Goal: Task Accomplishment & Management: Manage account settings

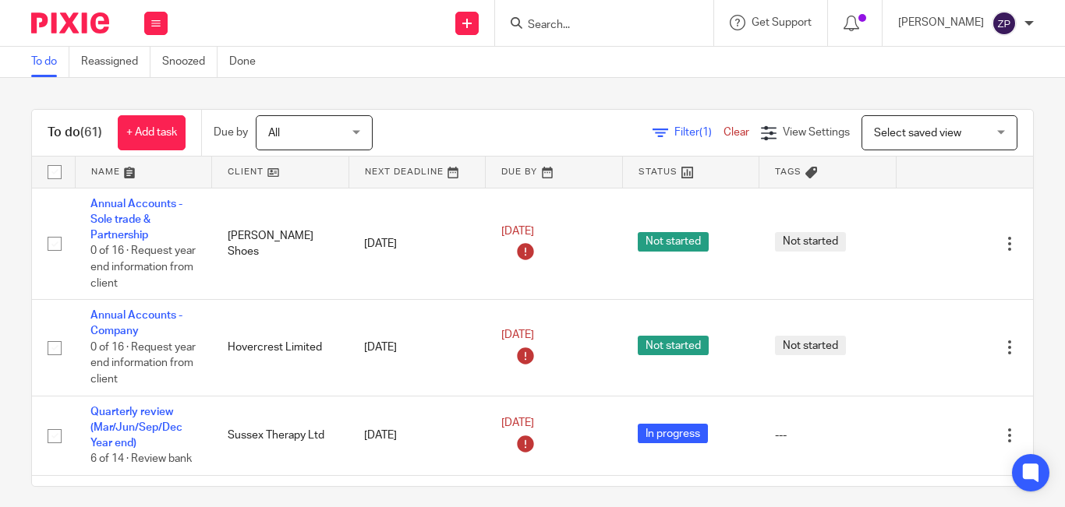
click at [459, 111] on div "To do (61) + Add task Due by All All Today Tomorrow This week Next week This mo…" at bounding box center [532, 133] width 1001 height 47
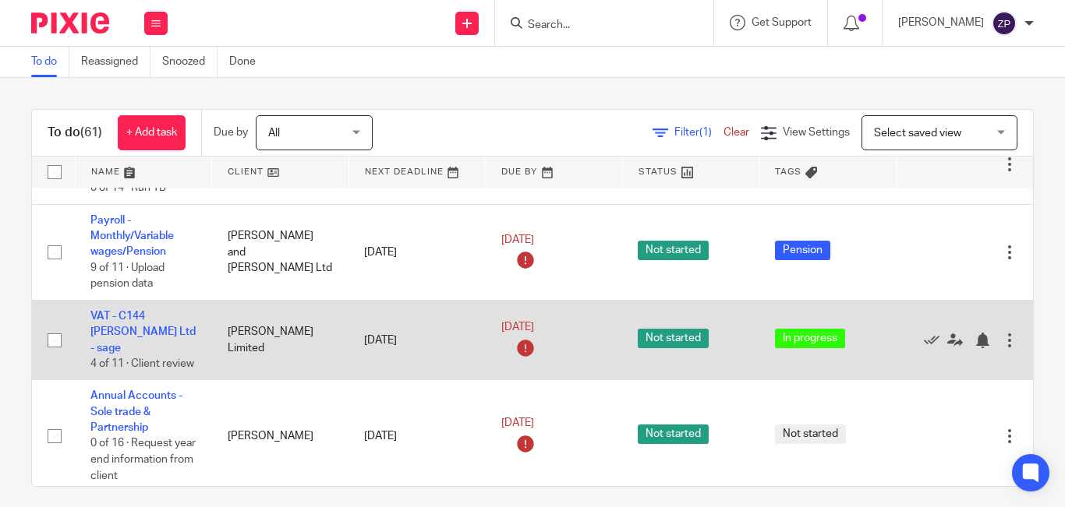
click at [121, 309] on td "VAT - C144 C M Dodd Ltd - sage 4 of 11 · Client review" at bounding box center [143, 340] width 137 height 80
click at [118, 311] on link "VAT - C144 [PERSON_NAME] Ltd - sage" at bounding box center [142, 332] width 105 height 43
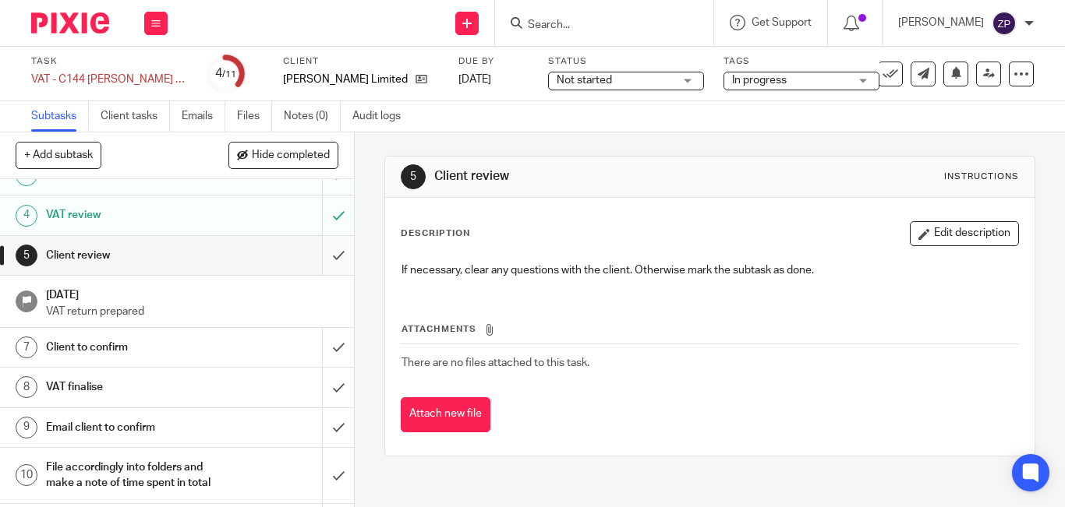
scroll to position [90, 0]
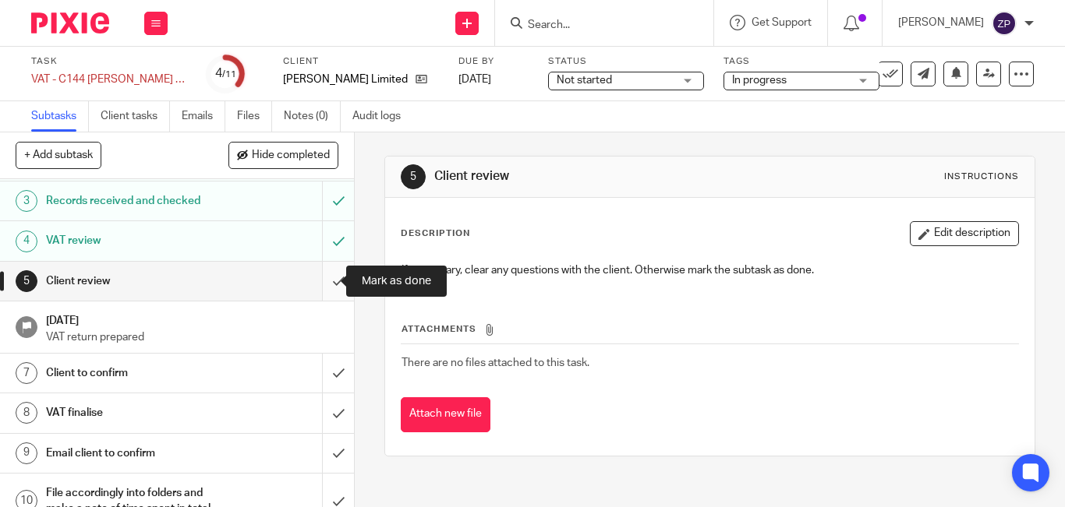
click at [325, 276] on input "submit" at bounding box center [177, 281] width 354 height 39
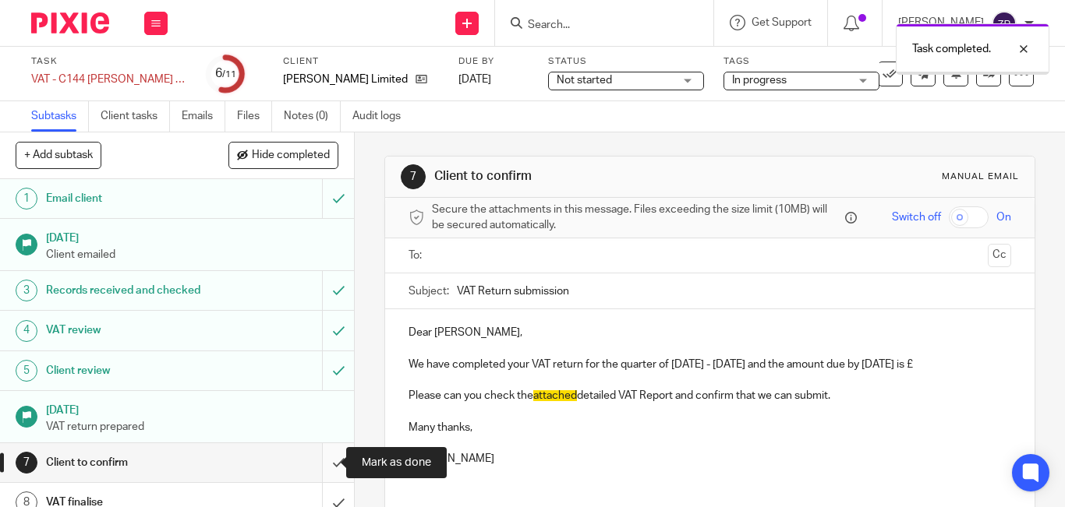
click at [317, 461] on input "submit" at bounding box center [177, 462] width 354 height 39
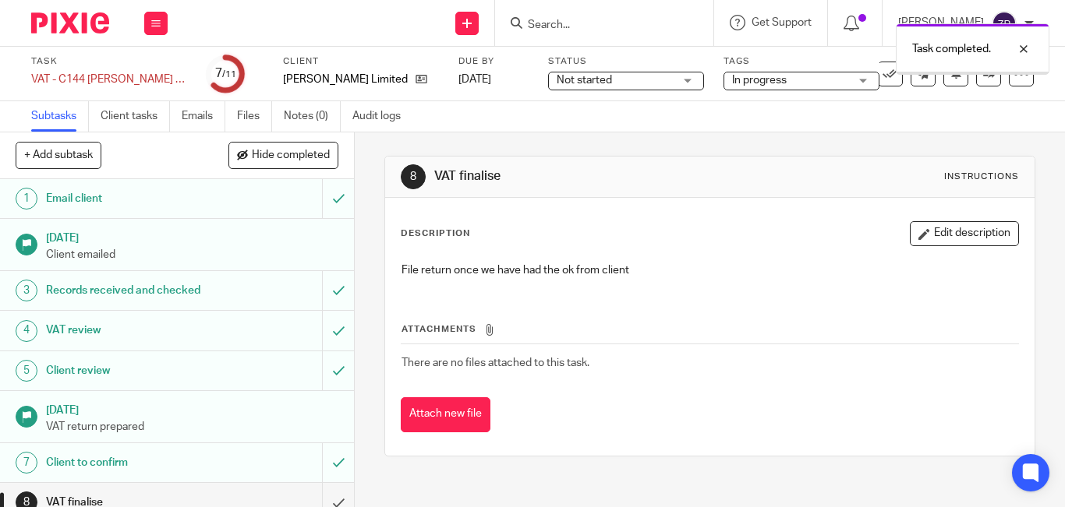
scroll to position [156, 0]
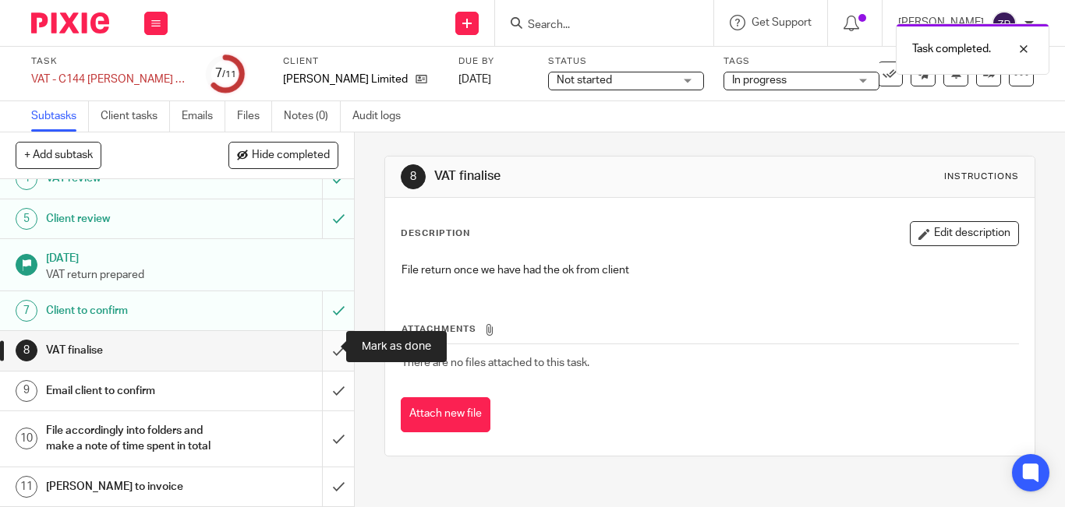
click at [316, 345] on input "submit" at bounding box center [177, 350] width 354 height 39
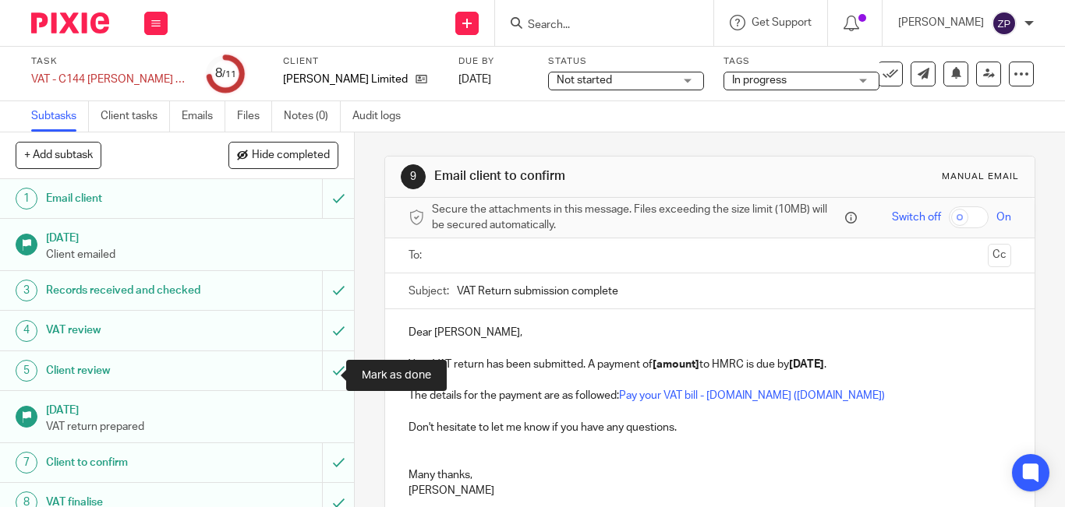
scroll to position [168, 0]
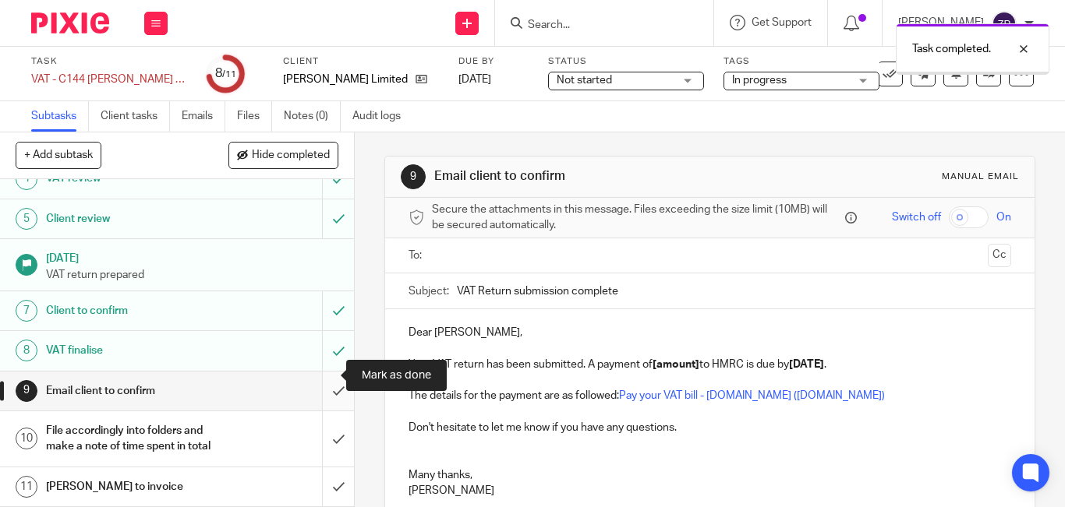
click at [317, 379] on input "submit" at bounding box center [177, 391] width 354 height 39
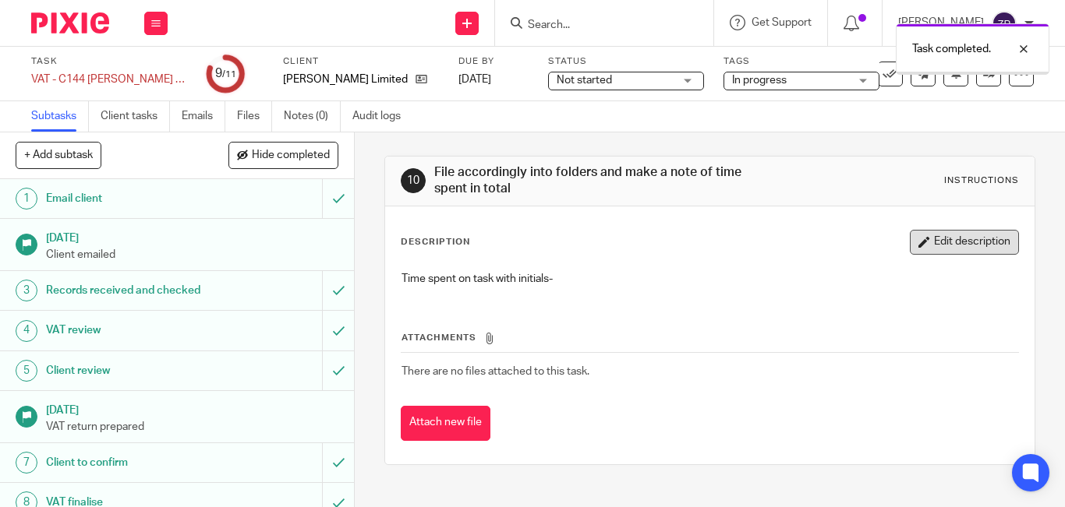
click at [934, 234] on button "Edit description" at bounding box center [964, 242] width 109 height 25
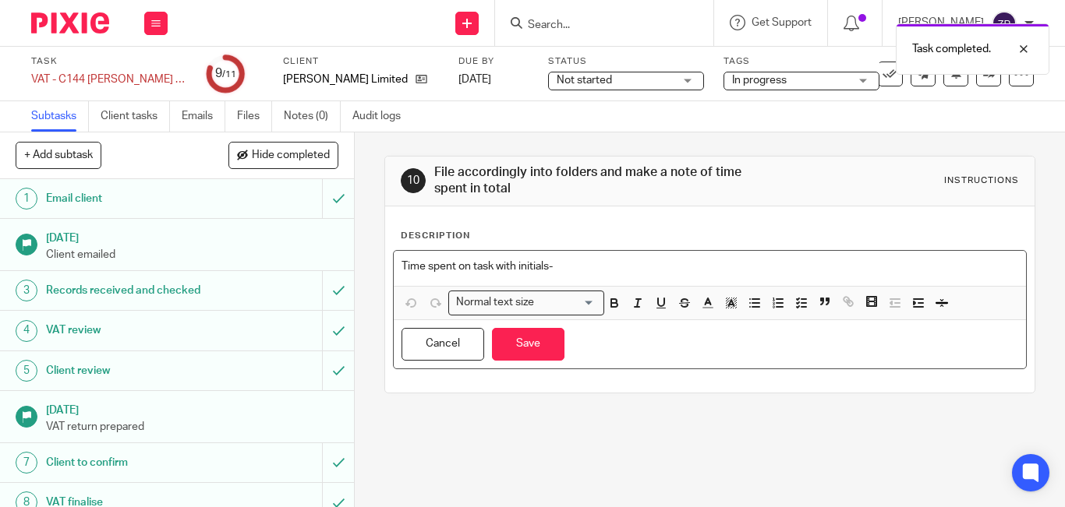
click at [626, 267] on p "Time spent on task with initials-" at bounding box center [709, 267] width 617 height 16
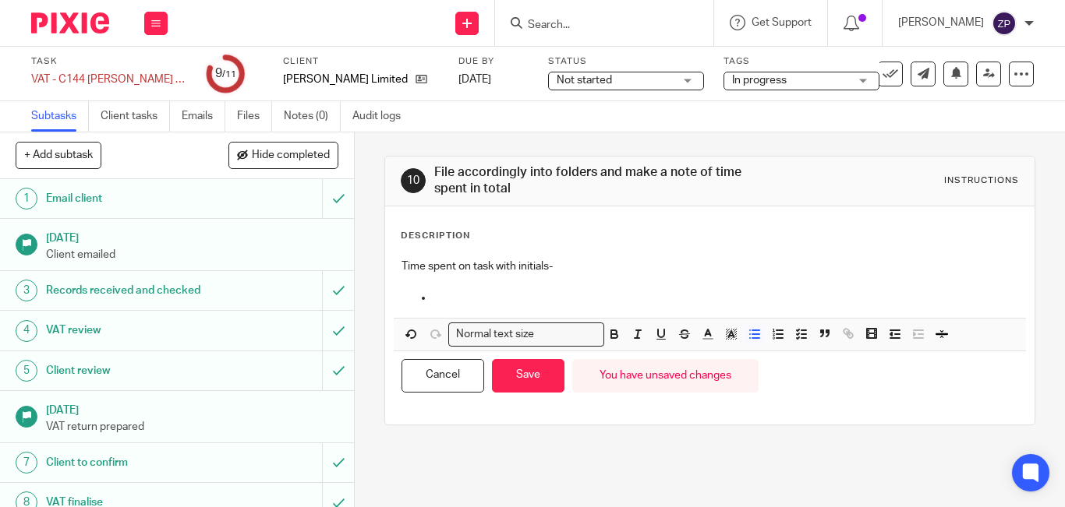
click at [458, 295] on p at bounding box center [725, 298] width 585 height 16
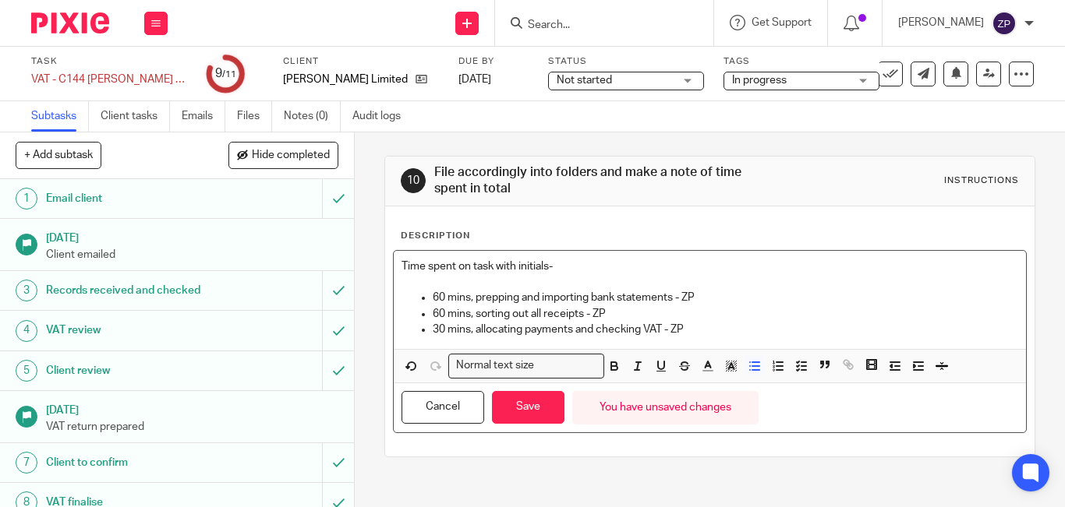
click at [433, 294] on p "60 mins, prepping and importing bank statements - ZP" at bounding box center [725, 298] width 585 height 16
click at [433, 313] on p "60 mins, sorting out all receipts - ZP" at bounding box center [725, 314] width 585 height 16
click at [437, 330] on p "30 mins, allocating payments and checking VAT - ZP" at bounding box center [725, 330] width 585 height 16
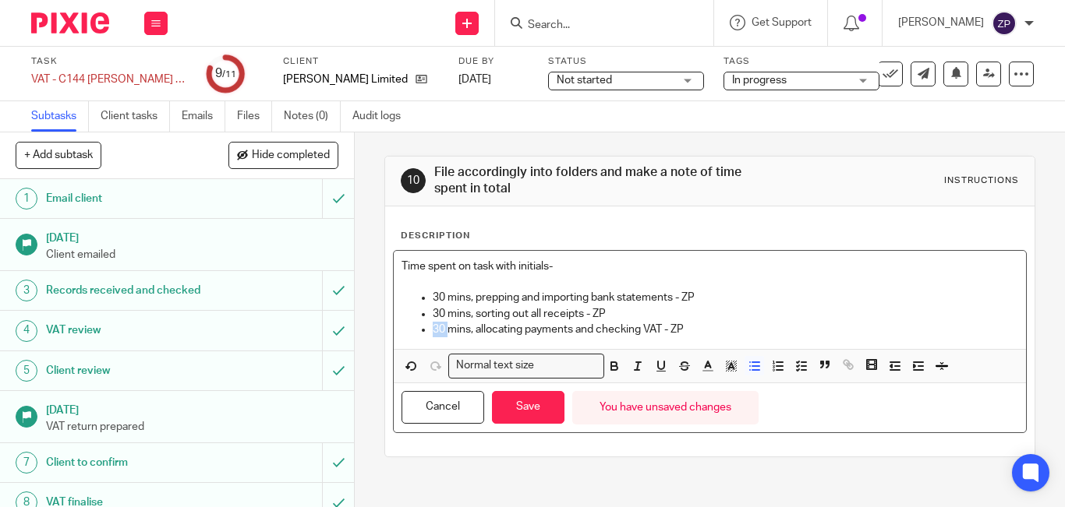
click at [437, 330] on p "30 mins, allocating payments and checking VAT - ZP" at bounding box center [725, 330] width 585 height 16
click at [535, 411] on button "Save" at bounding box center [528, 408] width 72 height 34
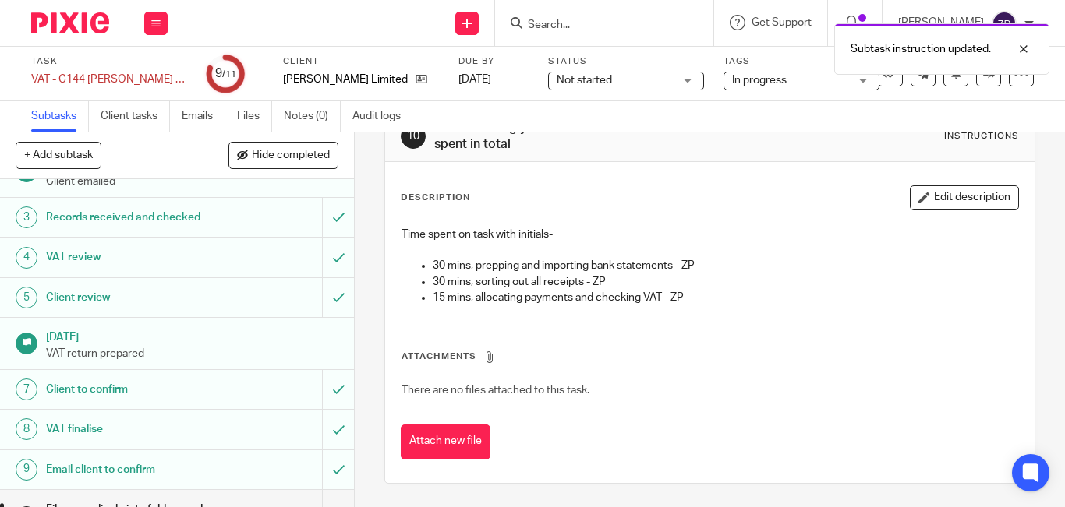
scroll to position [168, 0]
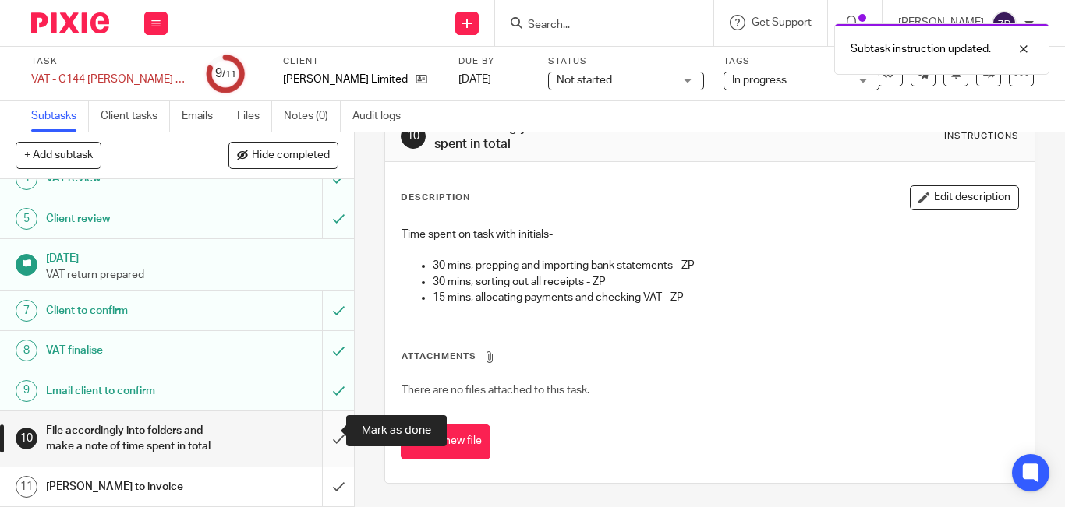
click at [323, 433] on input "submit" at bounding box center [177, 439] width 354 height 55
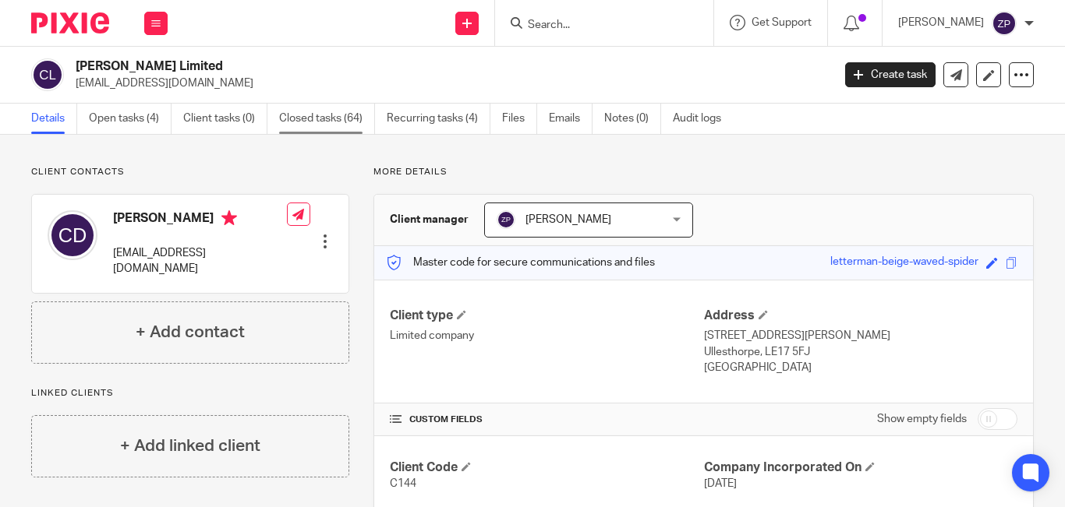
click at [311, 114] on link "Closed tasks (64)" at bounding box center [327, 119] width 96 height 30
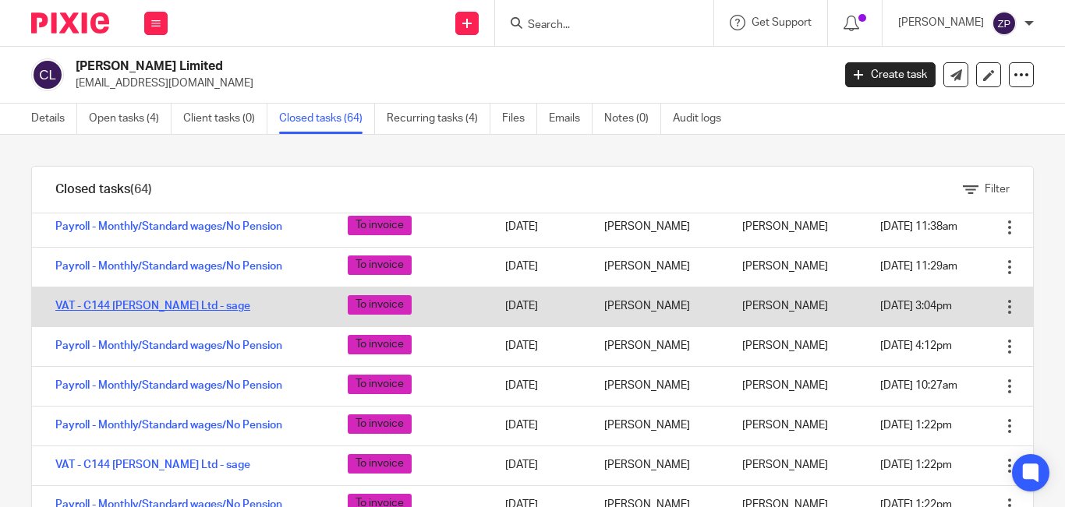
scroll to position [78, 0]
click at [161, 311] on link "VAT - C144 C M Dodd Ltd - sage" at bounding box center [152, 305] width 195 height 11
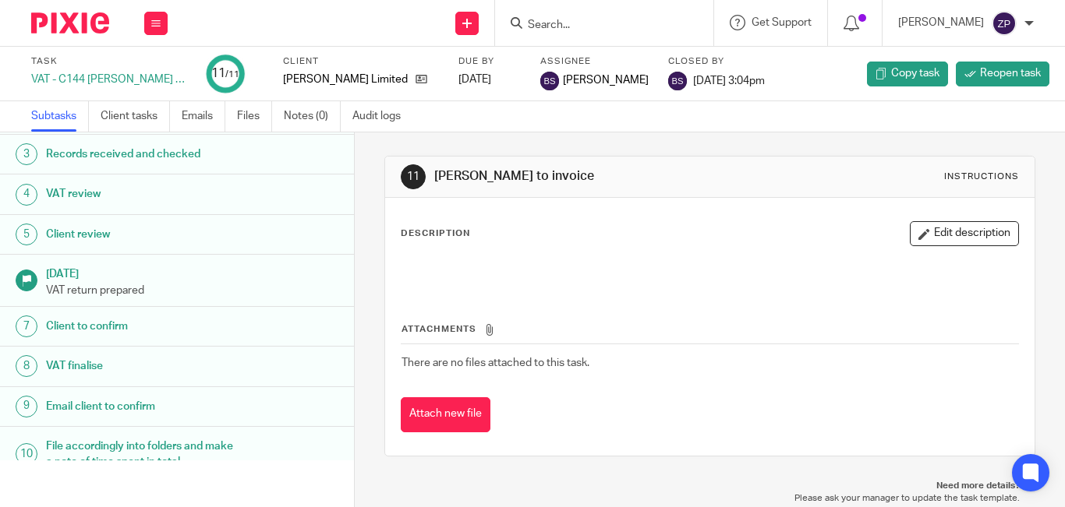
scroll to position [152, 0]
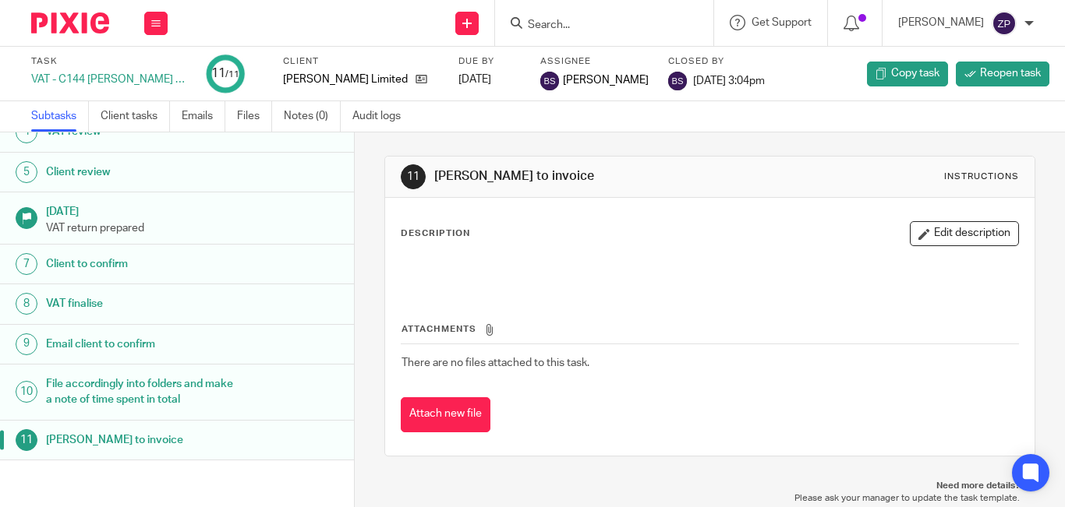
click at [100, 392] on h1 "File accordingly into folders and make a note of time spent in total" at bounding box center [143, 393] width 195 height 40
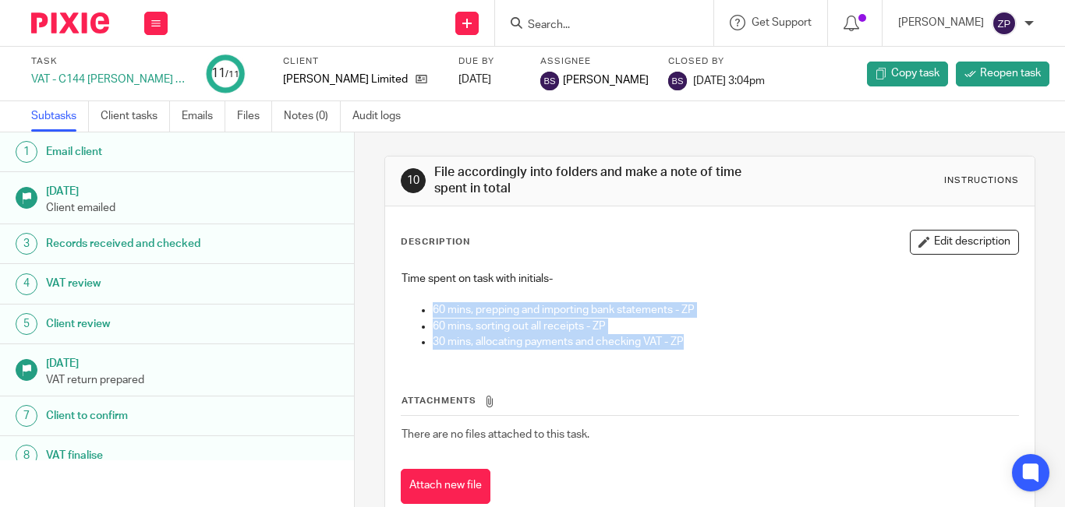
drag, startPoint x: 683, startPoint y: 342, endPoint x: 421, endPoint y: 311, distance: 263.7
click at [421, 311] on ul "60 mins, prepping and importing bank statements - ZP 60 mins, sorting out all r…" at bounding box center [709, 326] width 617 height 48
copy ul "60 mins, prepping and importing bank statements - ZP 60 mins, sorting out all r…"
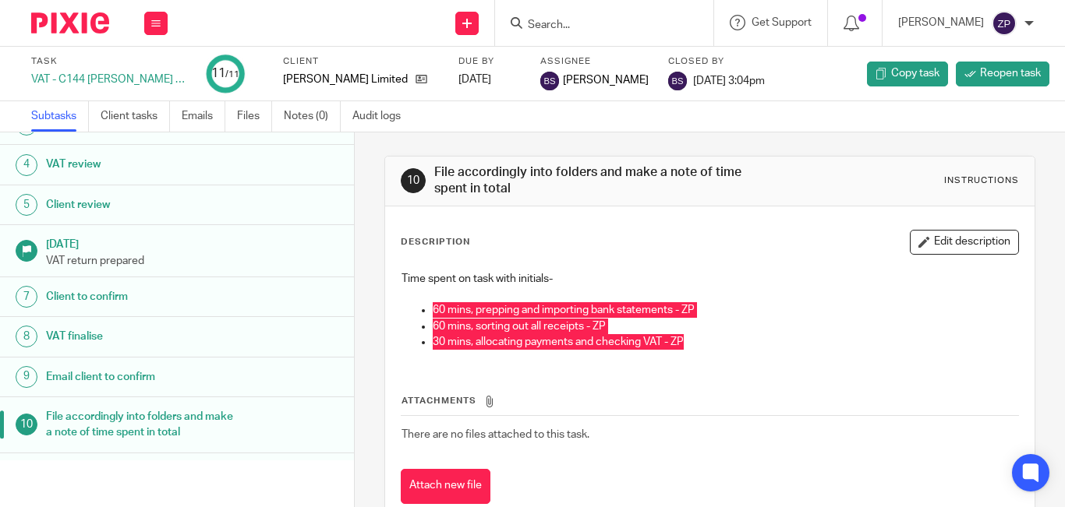
scroll to position [152, 0]
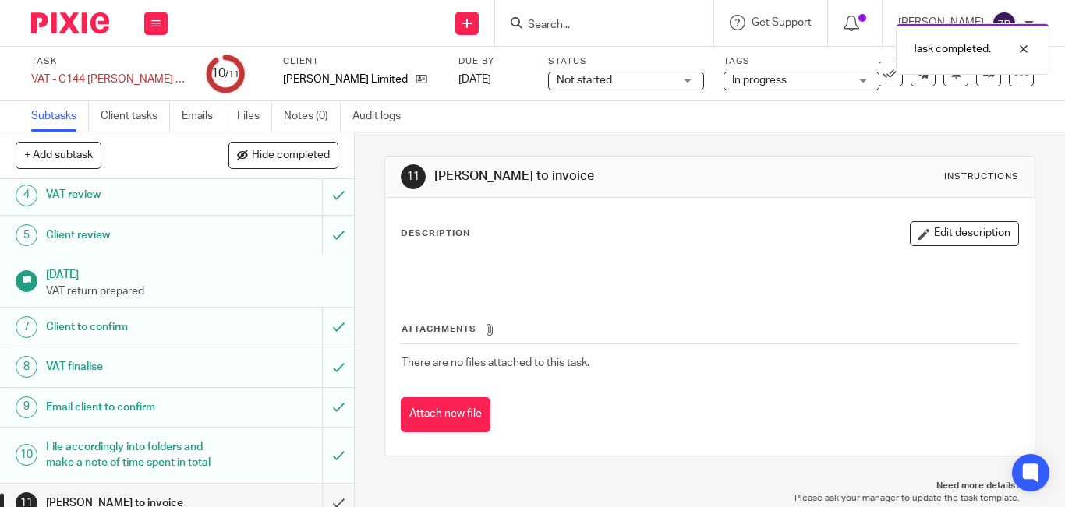
scroll to position [168, 0]
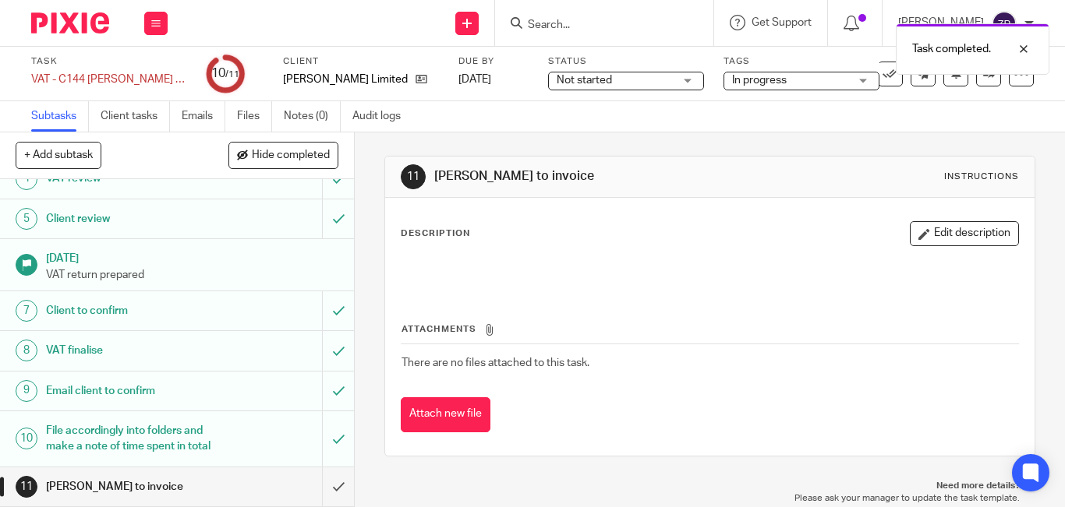
click at [759, 84] on span "In progress" at bounding box center [759, 80] width 55 height 11
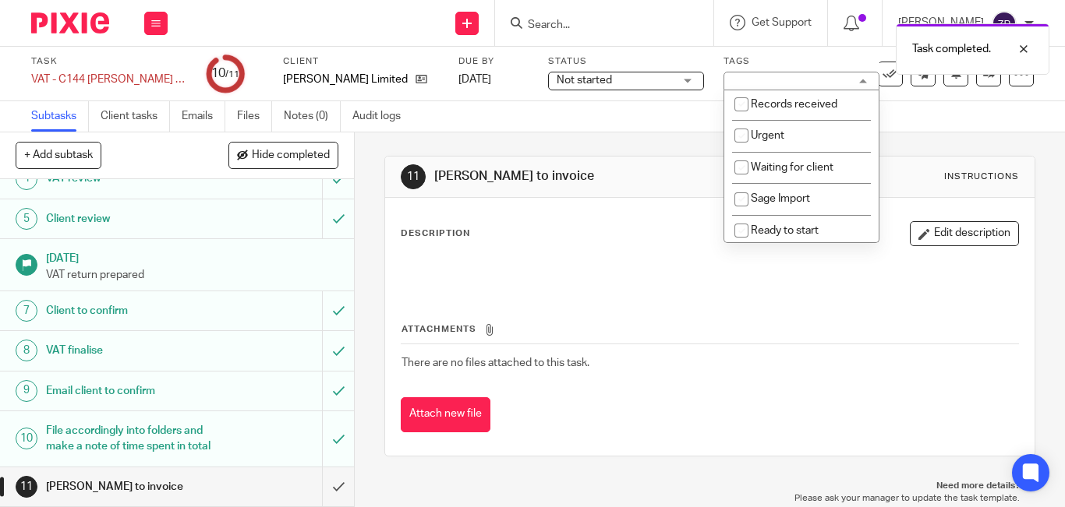
scroll to position [259, 0]
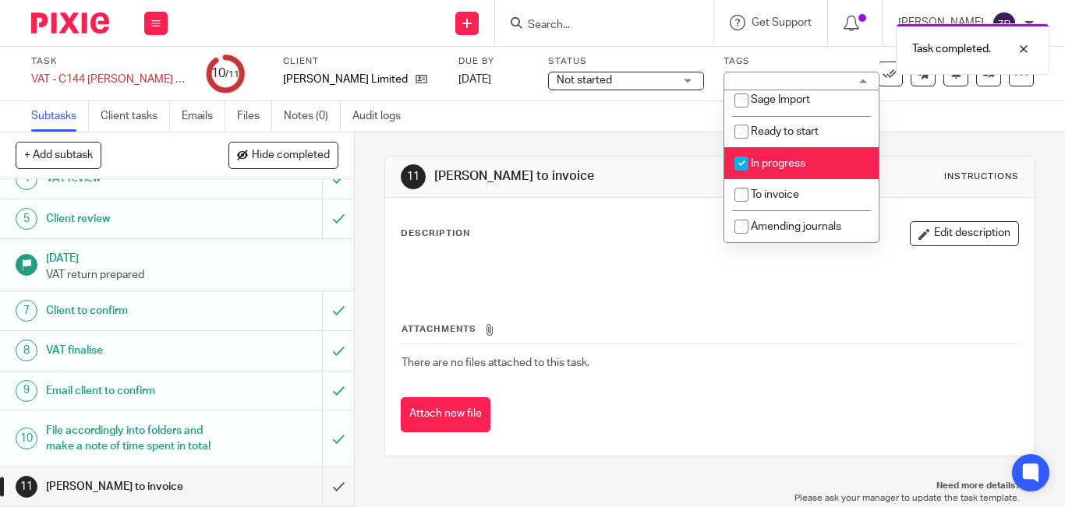
click at [779, 158] on span "In progress" at bounding box center [778, 163] width 55 height 11
checkbox input "false"
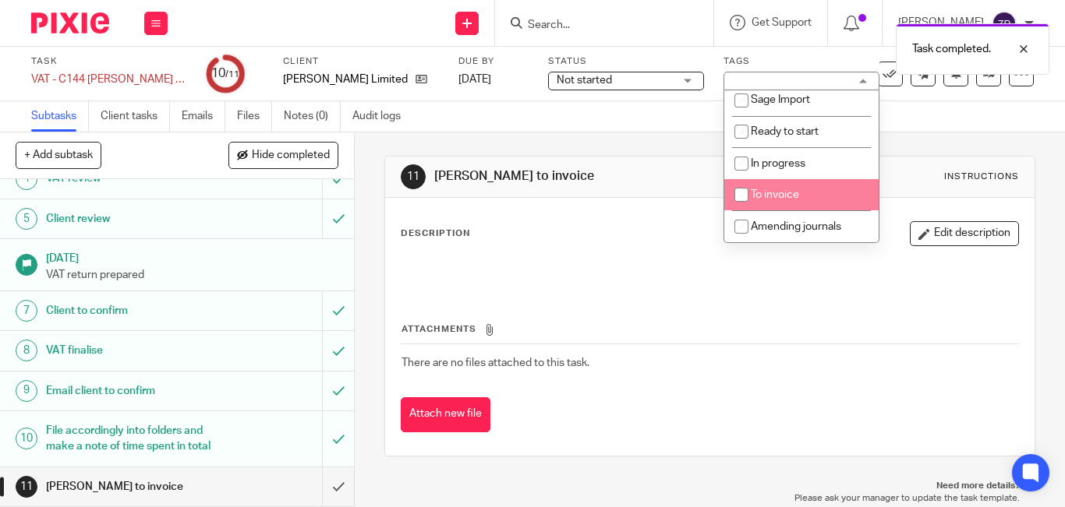
click at [778, 186] on li "To invoice" at bounding box center [801, 195] width 154 height 32
checkbox input "true"
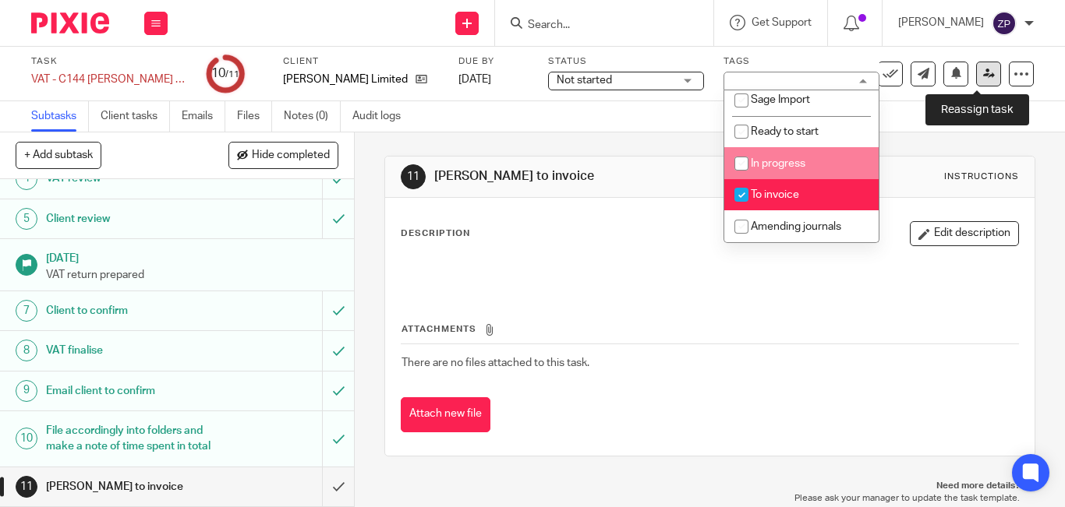
click at [976, 83] on link at bounding box center [988, 74] width 25 height 25
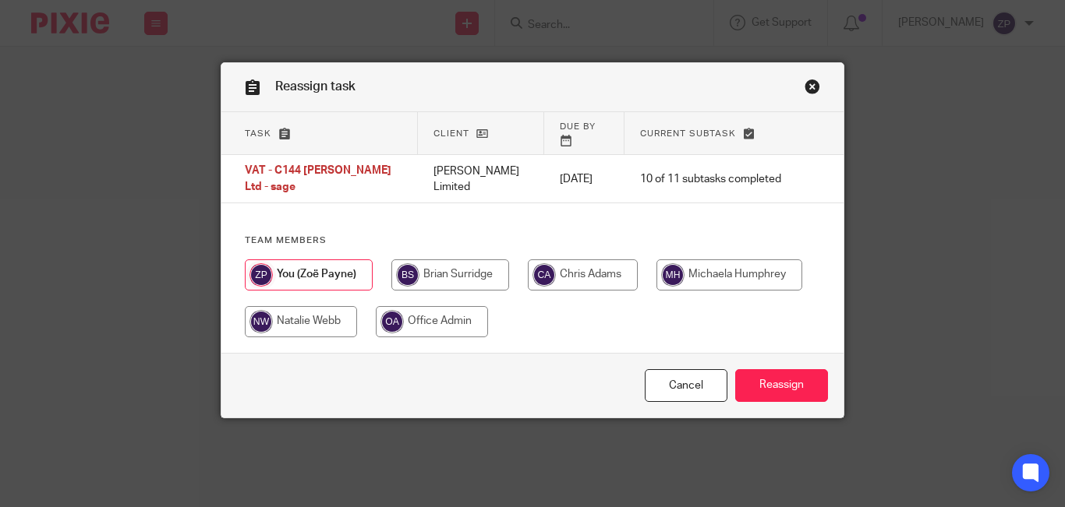
click at [479, 264] on input "radio" at bounding box center [450, 275] width 118 height 31
radio input "true"
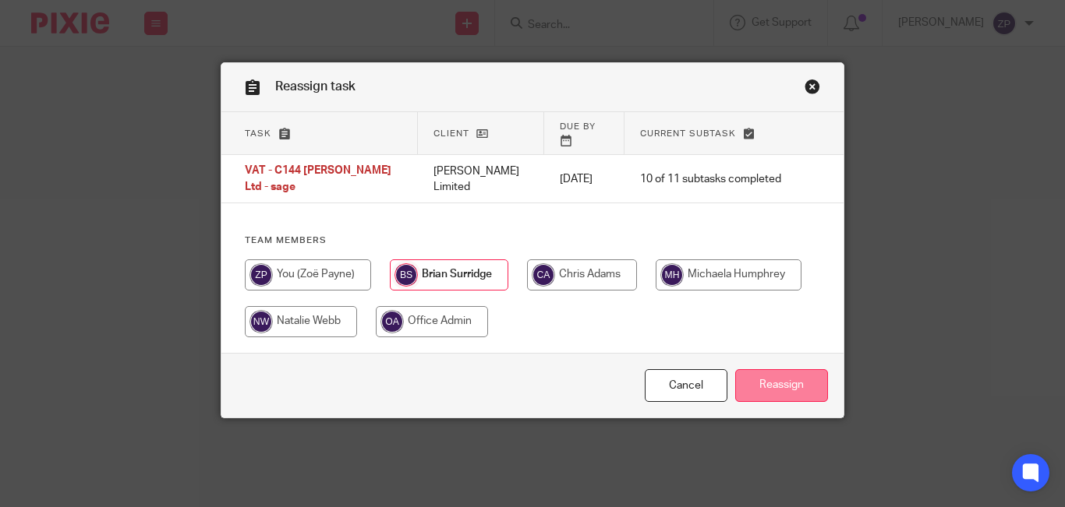
click at [753, 369] on input "Reassign" at bounding box center [781, 386] width 93 height 34
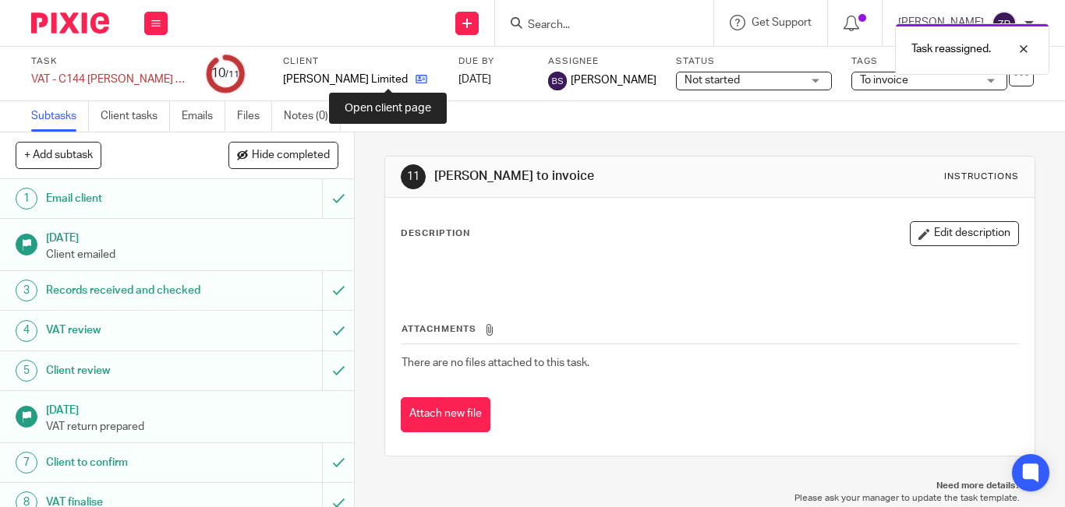
click at [415, 76] on icon at bounding box center [421, 79] width 12 height 12
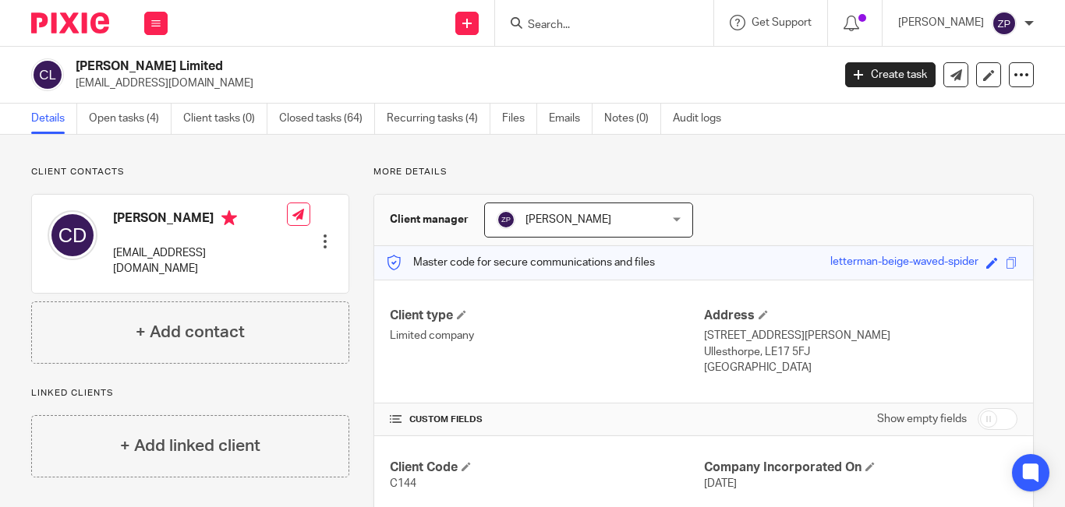
click at [590, 25] on input "Search" at bounding box center [596, 26] width 140 height 14
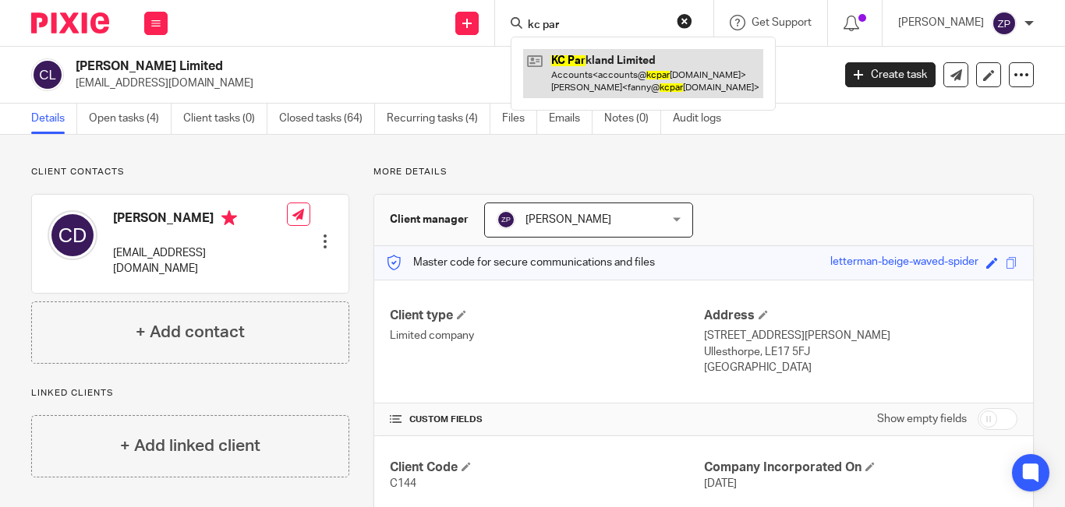
type input "kc par"
click at [610, 83] on link at bounding box center [643, 73] width 240 height 48
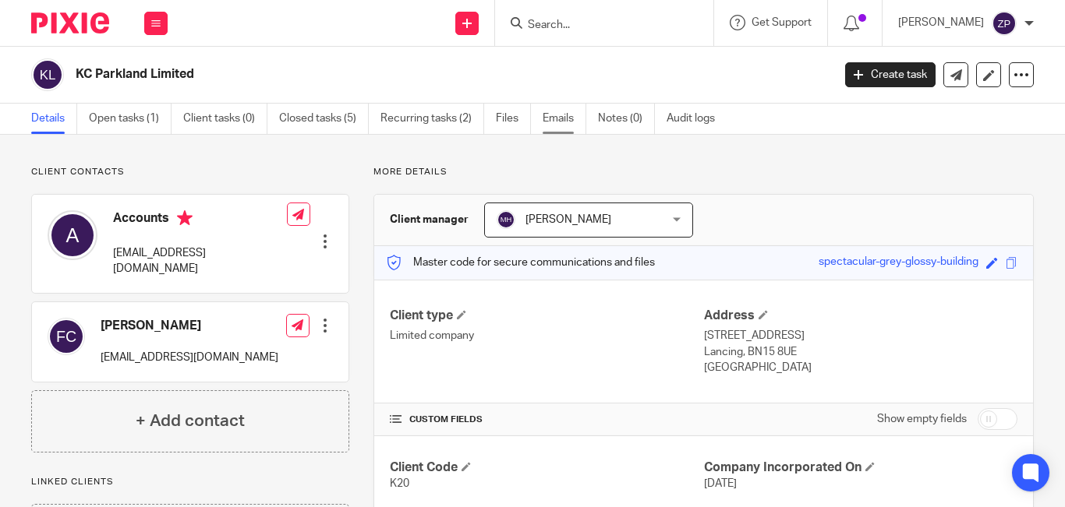
click at [548, 122] on link "Emails" at bounding box center [564, 119] width 44 height 30
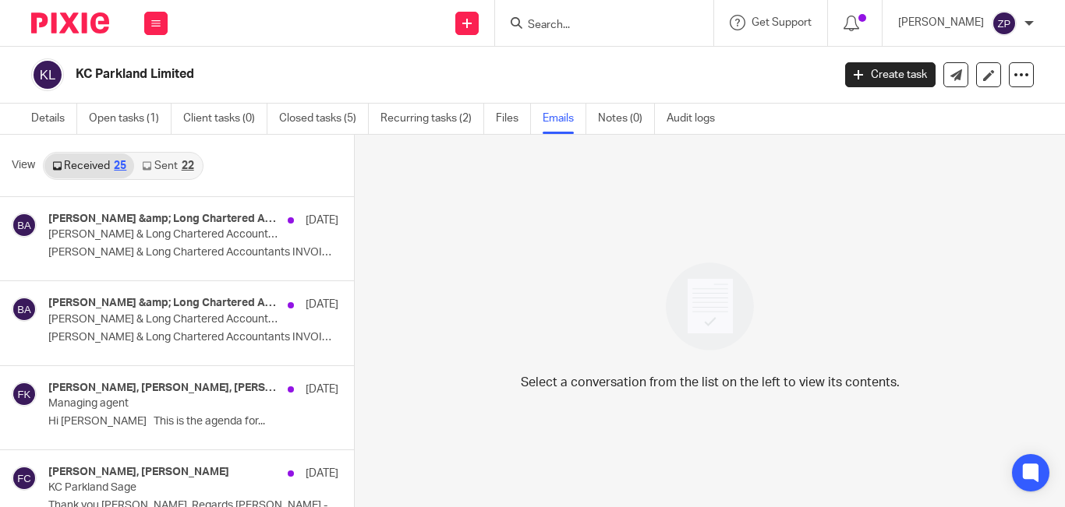
click at [146, 164] on icon at bounding box center [146, 165] width 9 height 9
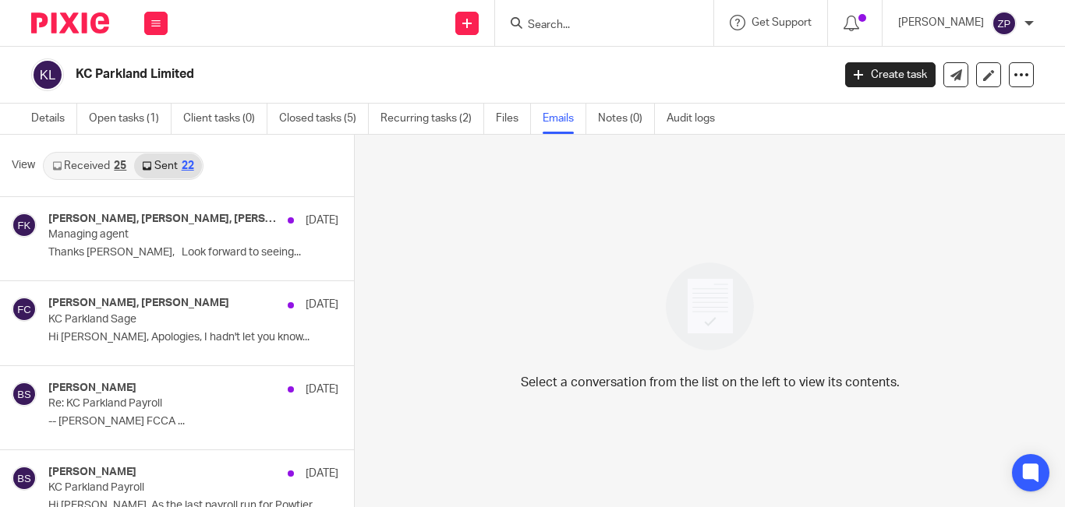
scroll to position [2, 0]
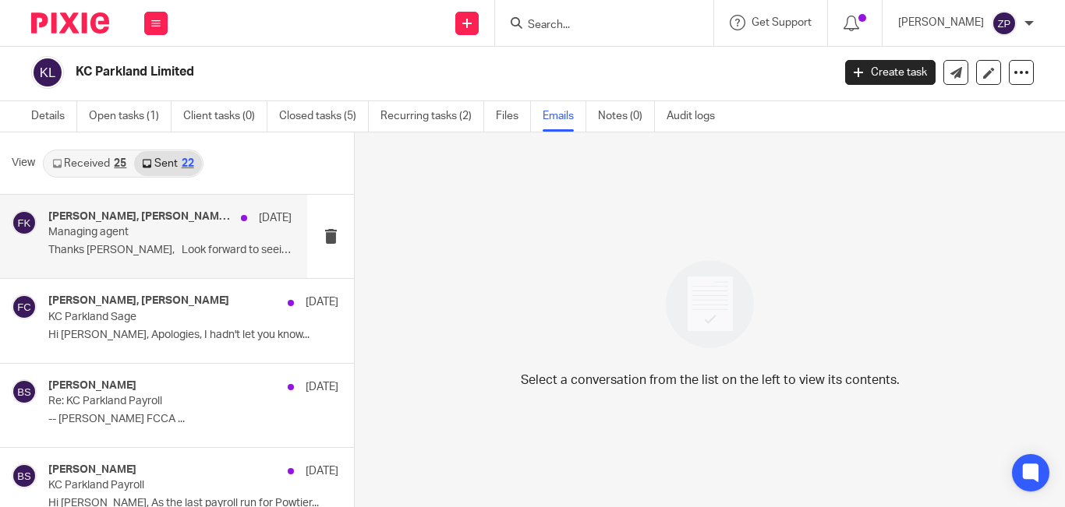
click at [171, 241] on div "Brian Surridge, Fanny Chan, Francis Kang 18 Jun Managing agent Thanks Fanny, Lo…" at bounding box center [169, 236] width 243 height 52
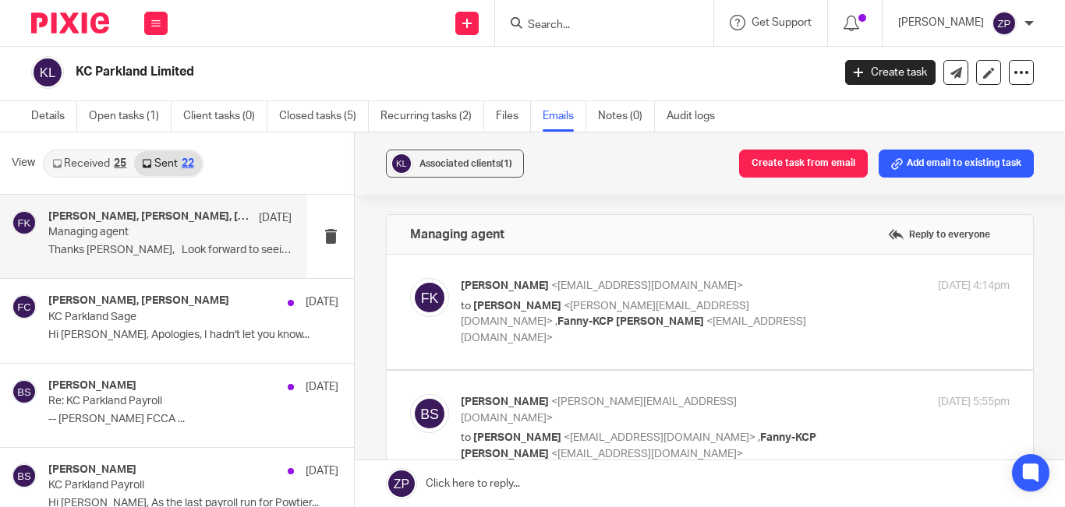
scroll to position [0, 0]
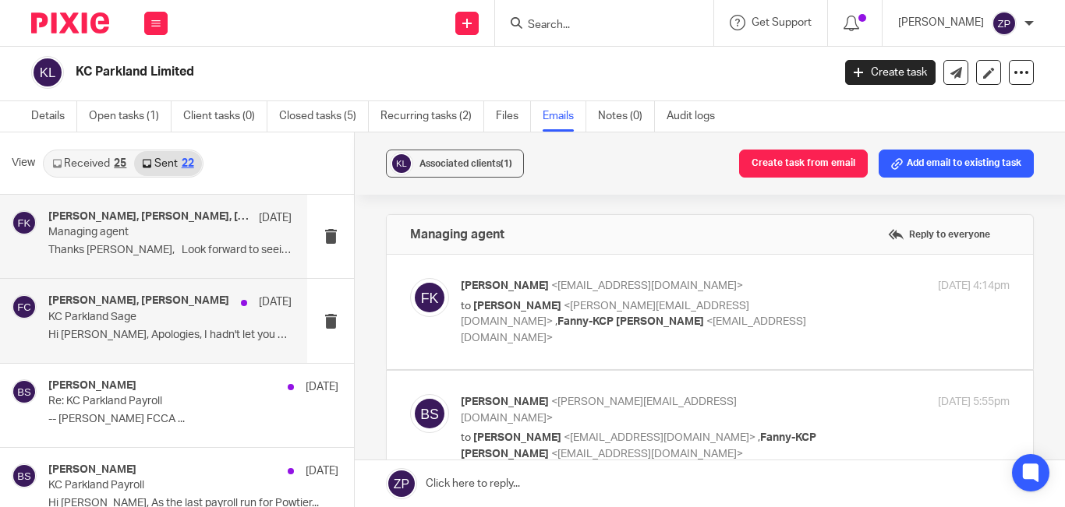
click at [202, 334] on p "Hi Fanny, Apologies, I hadn't let you know..." at bounding box center [169, 335] width 243 height 13
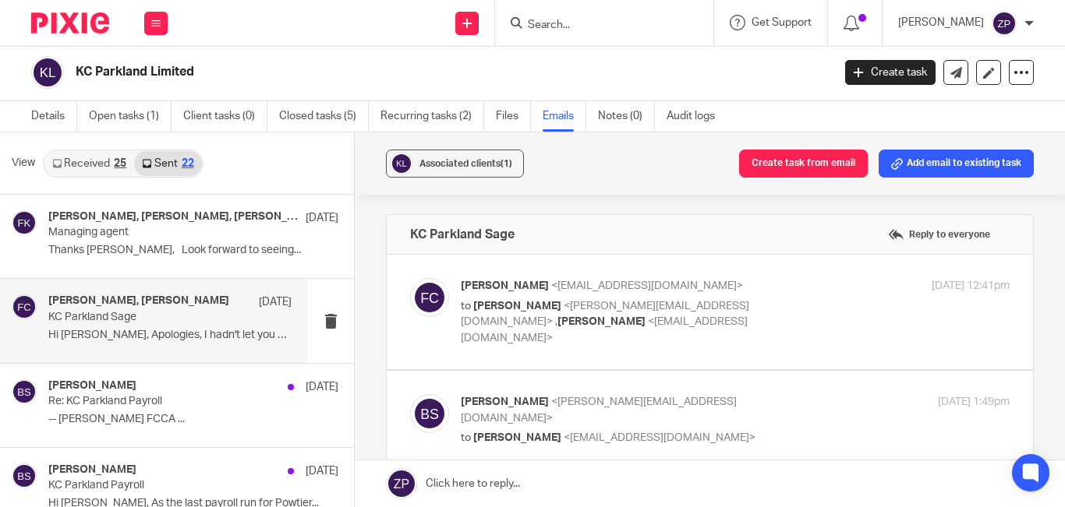
click at [826, 290] on div "29 Apr 2025 12:41pm" at bounding box center [917, 286] width 183 height 16
checkbox input "true"
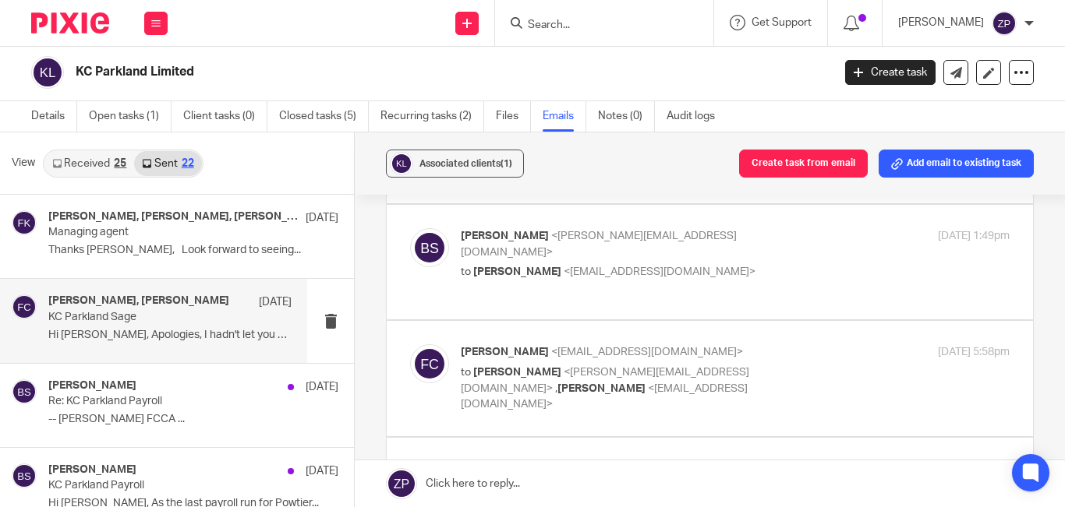
scroll to position [546, 0]
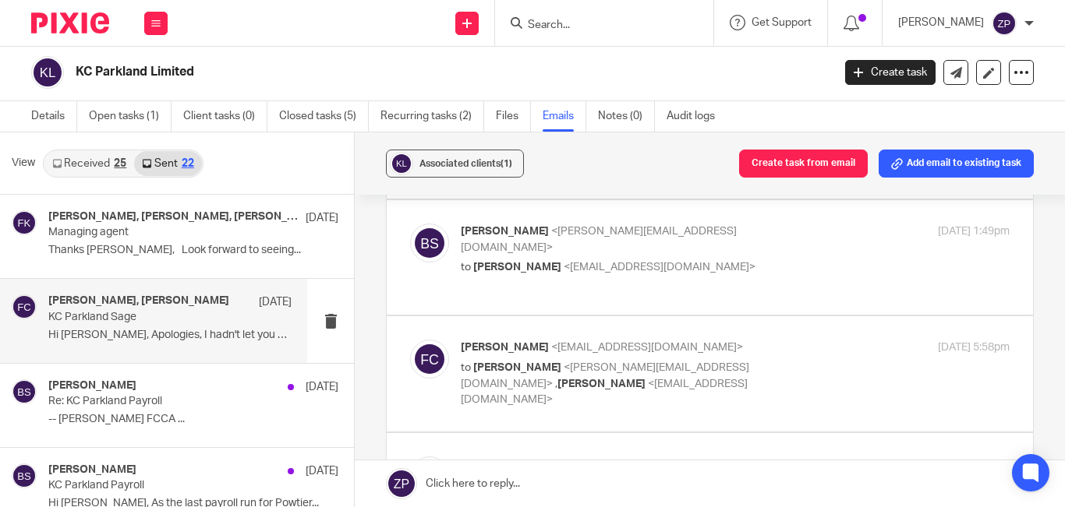
click at [628, 266] on label at bounding box center [710, 257] width 646 height 115
click at [410, 224] on input "checkbox" at bounding box center [409, 223] width 1 height 1
checkbox input "true"
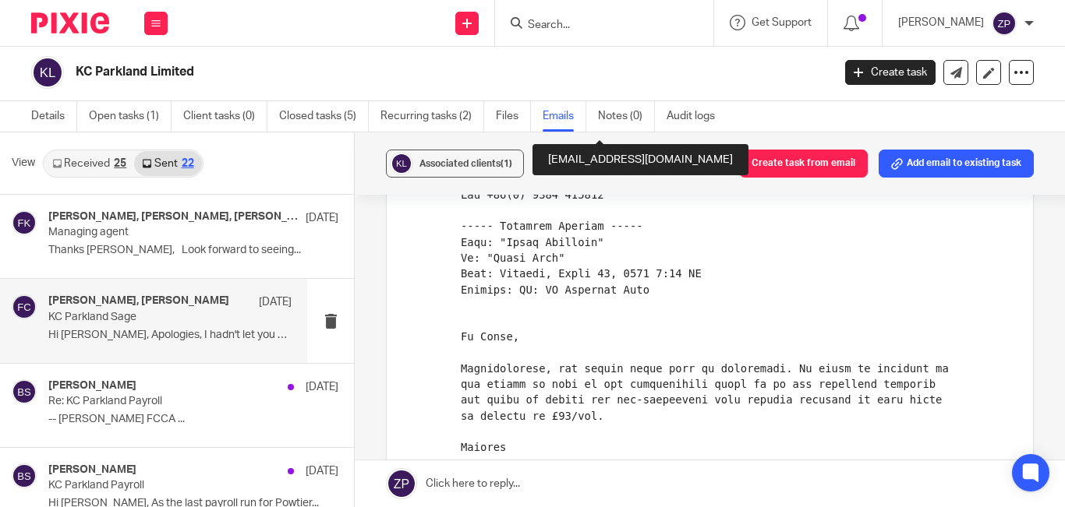
scroll to position [2962, 0]
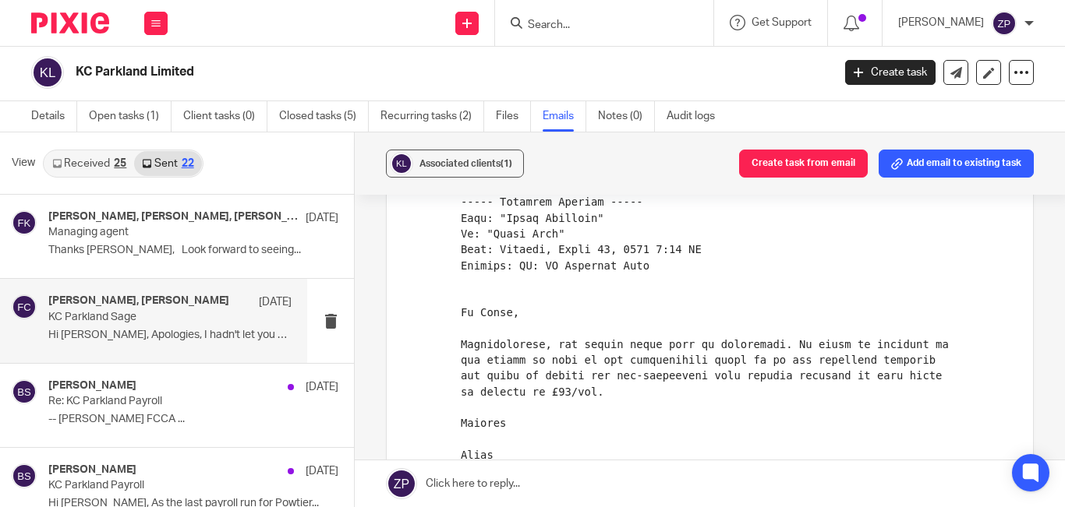
click at [75, 12] on img at bounding box center [70, 22] width 78 height 21
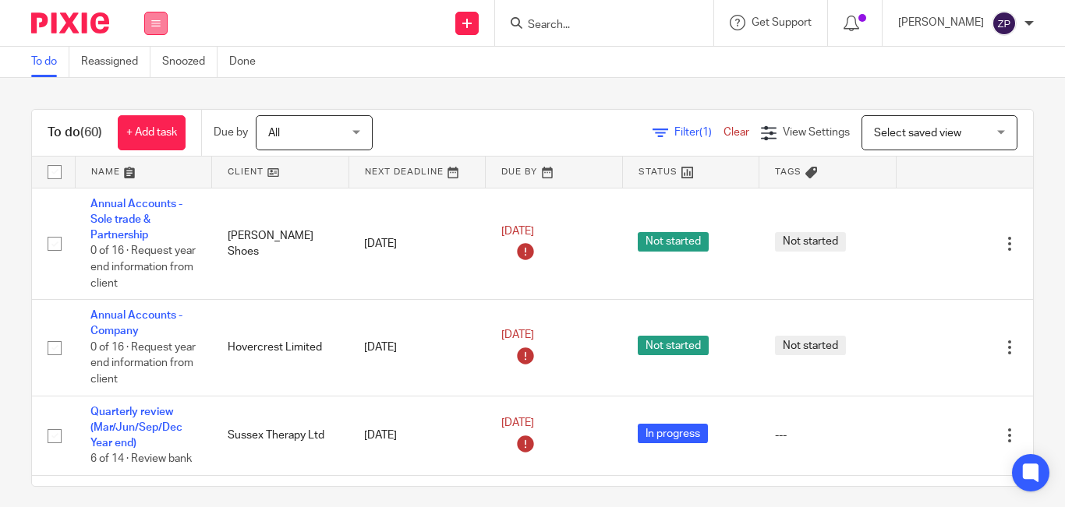
click at [157, 27] on icon at bounding box center [155, 23] width 9 height 9
click at [148, 88] on li "Email" at bounding box center [155, 95] width 41 height 23
click at [475, 104] on div "To do (60) + Add task Due by All All Today Tomorrow This week Next week This mo…" at bounding box center [532, 292] width 1065 height 429
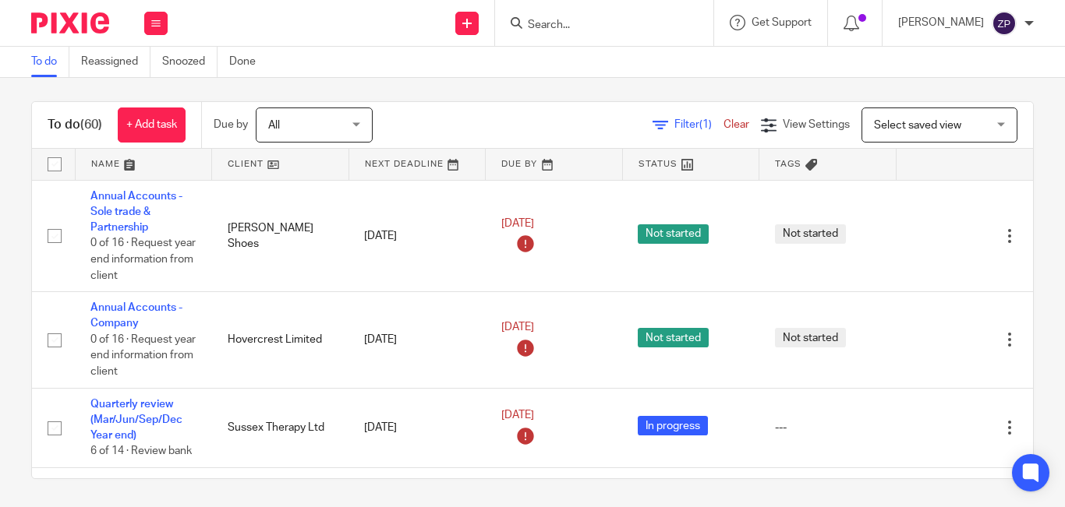
scroll to position [11, 0]
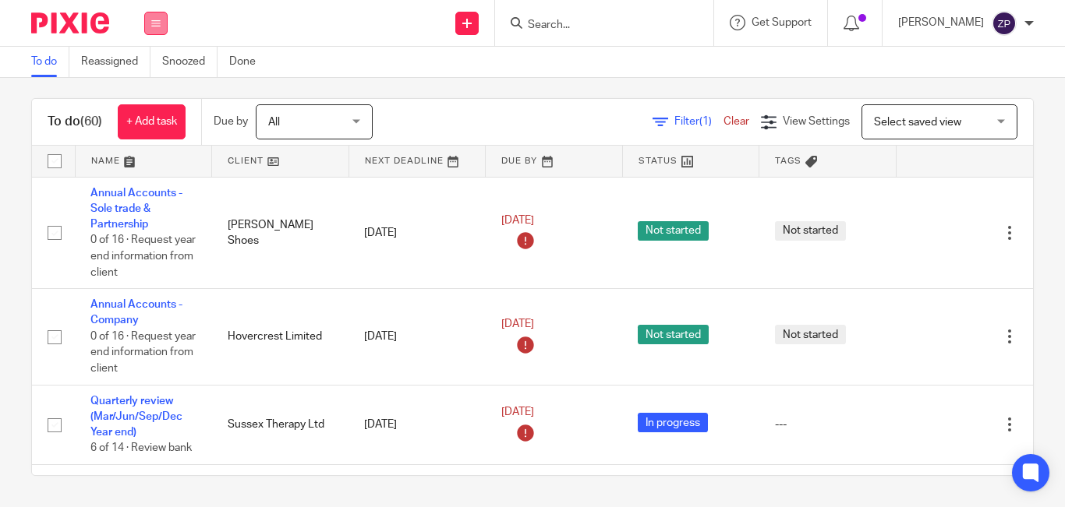
click at [160, 25] on icon at bounding box center [155, 23] width 9 height 9
click at [146, 101] on li "Email" at bounding box center [155, 95] width 41 height 23
click at [145, 93] on link "Email" at bounding box center [148, 95] width 26 height 11
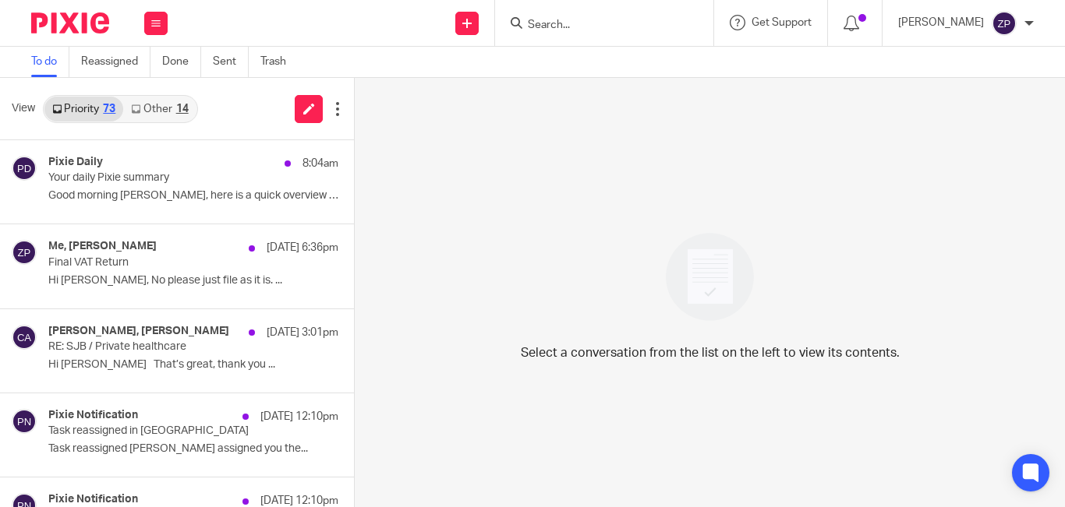
click at [160, 102] on link "Other 14" at bounding box center [159, 109] width 72 height 25
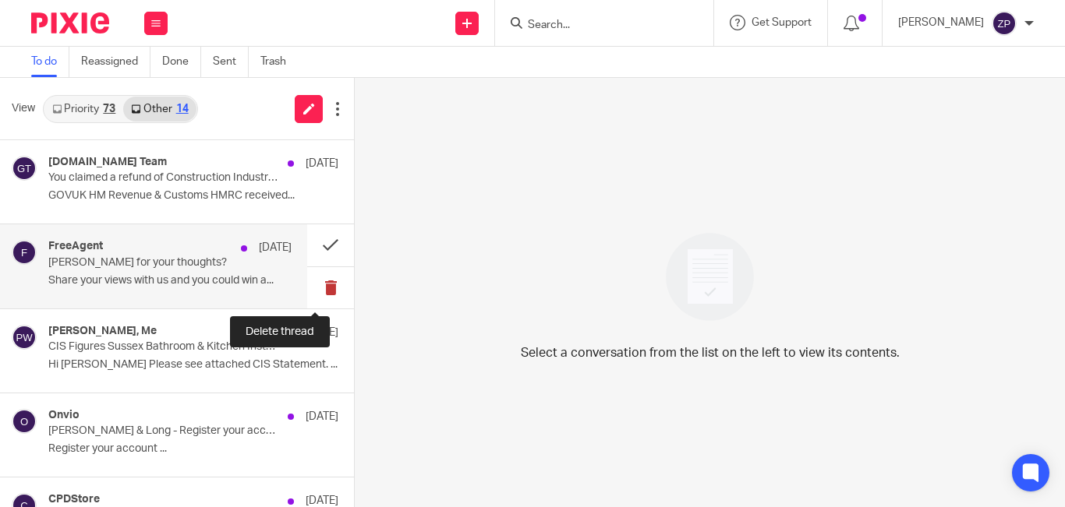
click at [316, 288] on button at bounding box center [330, 287] width 47 height 41
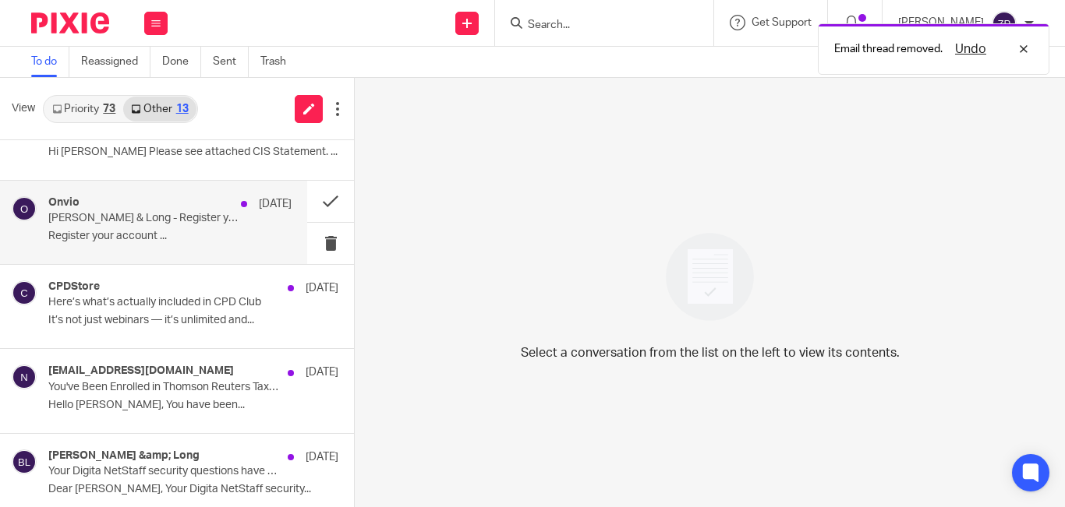
scroll to position [156, 0]
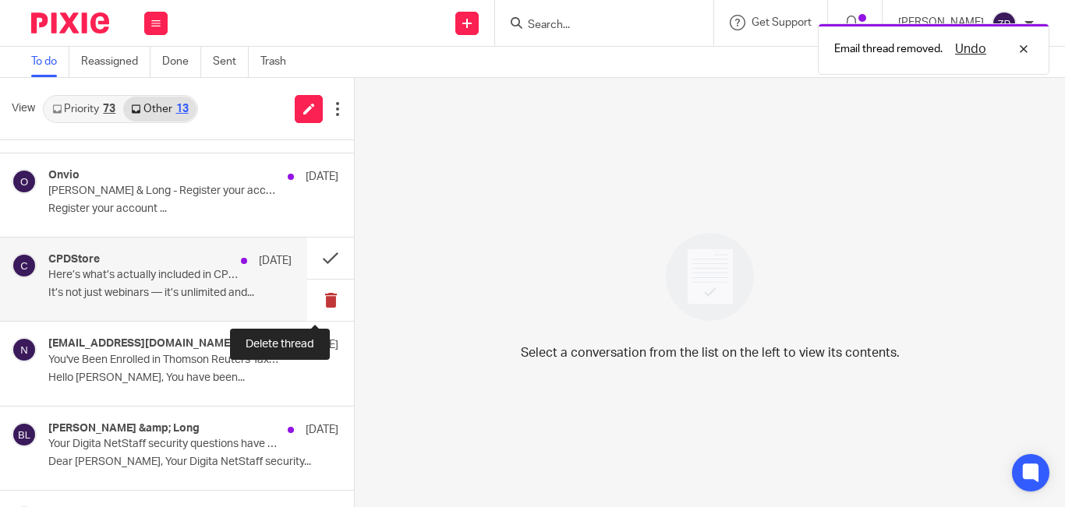
click at [313, 309] on button at bounding box center [330, 300] width 47 height 41
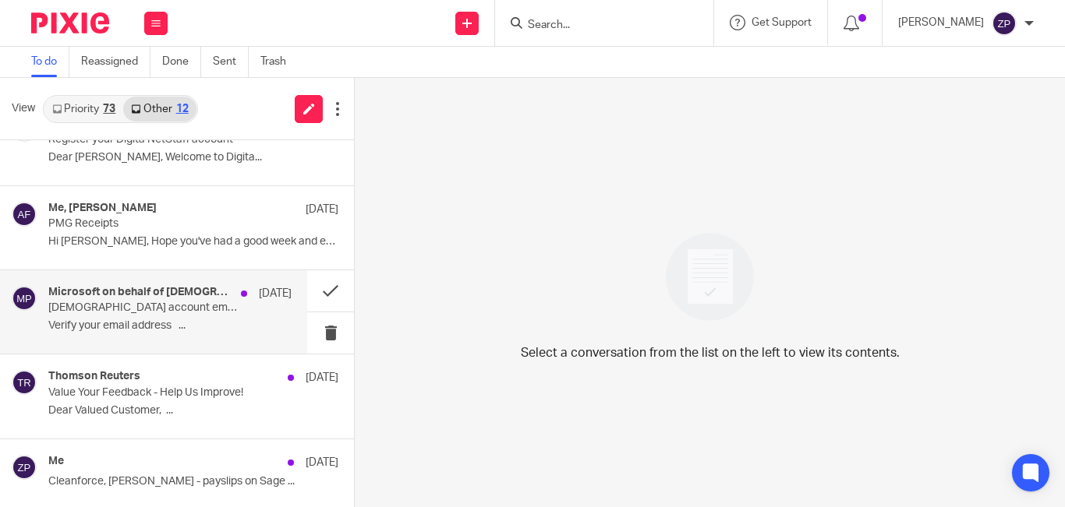
scroll to position [549, 0]
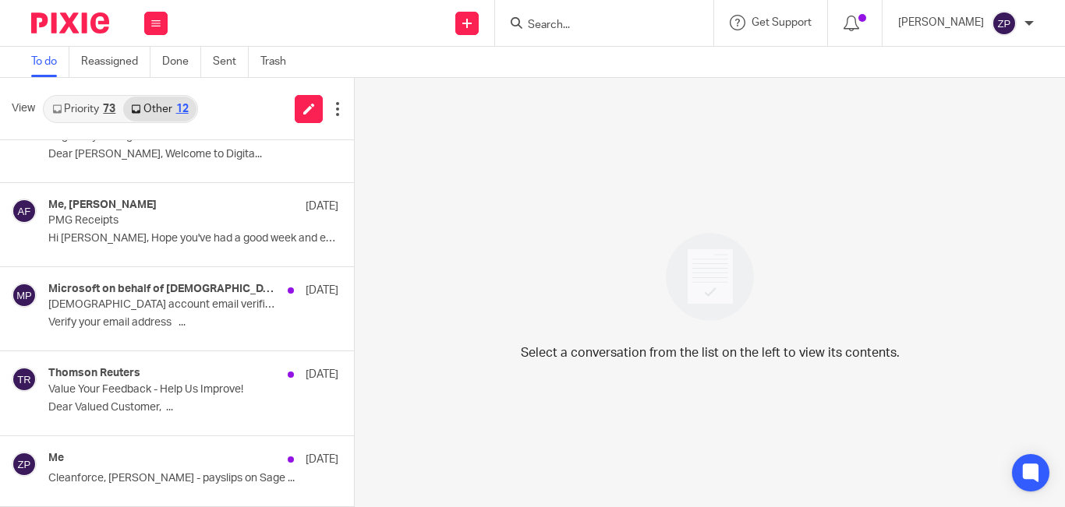
click at [87, 111] on link "Priority 73" at bounding box center [83, 109] width 79 height 25
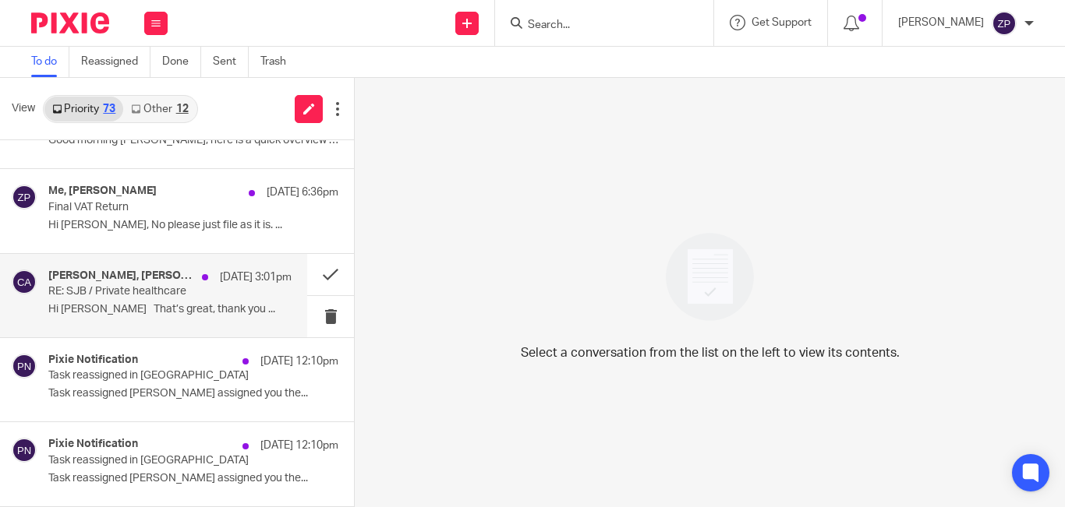
scroll to position [78, 0]
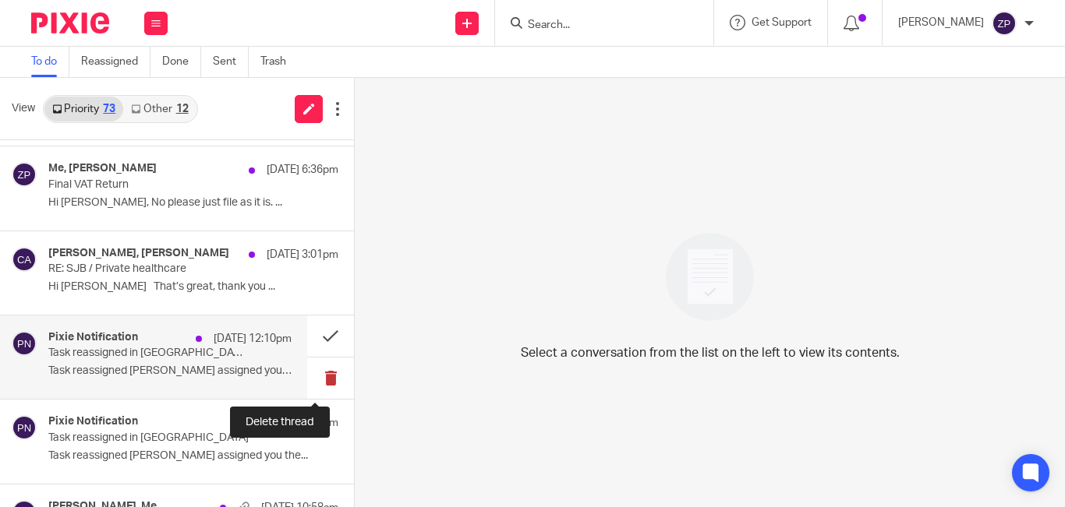
click at [313, 378] on button at bounding box center [330, 378] width 47 height 41
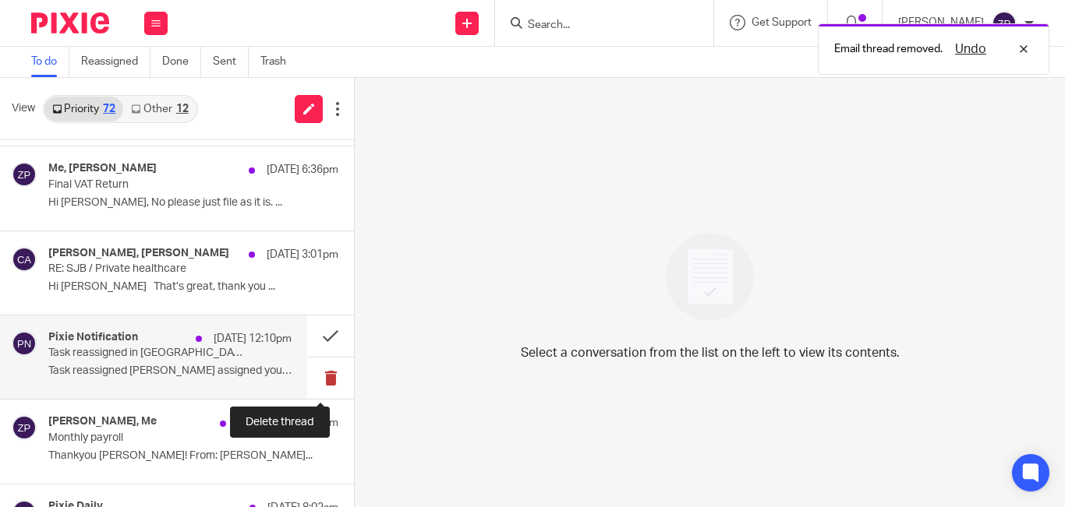
click at [320, 377] on button at bounding box center [330, 378] width 47 height 41
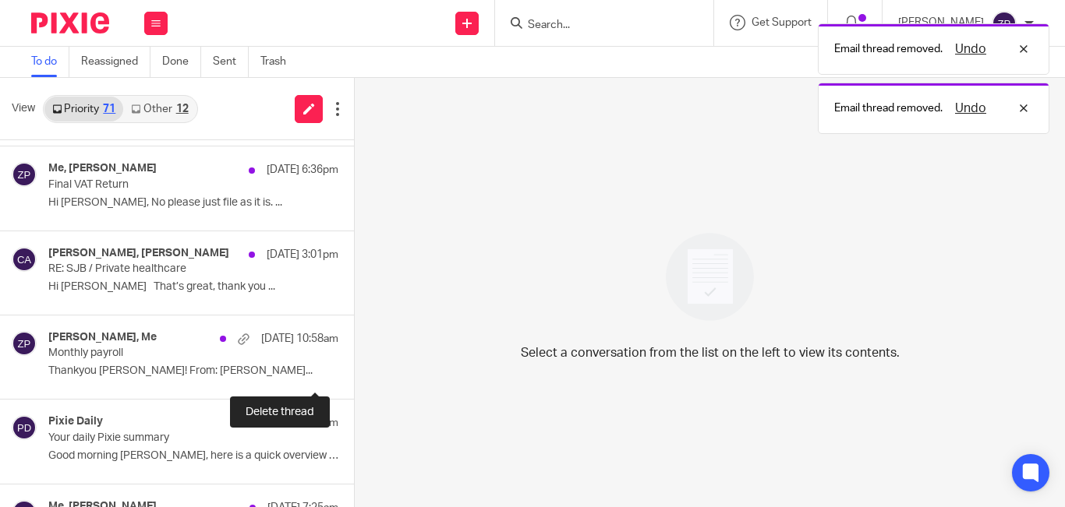
scroll to position [156, 0]
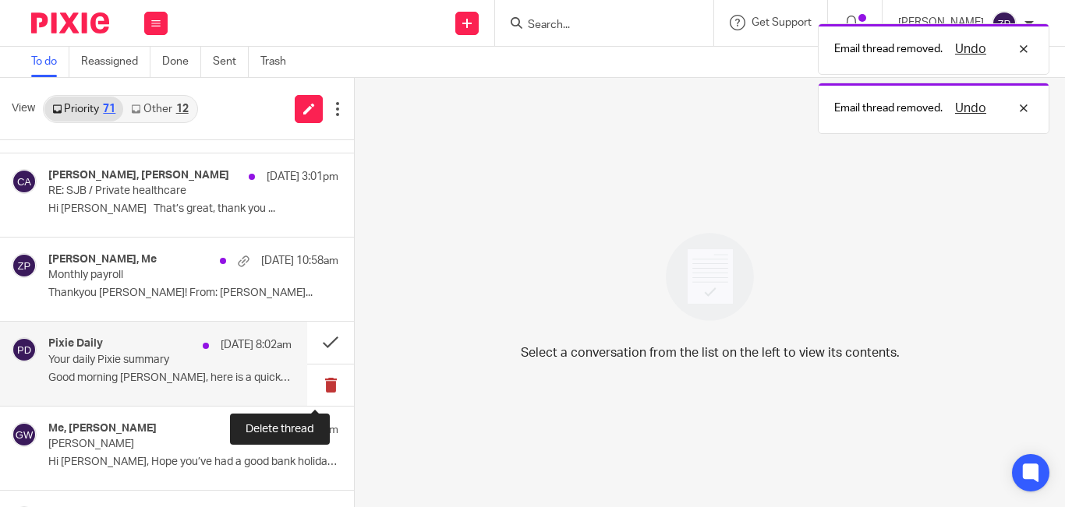
click at [313, 381] on button at bounding box center [330, 385] width 47 height 41
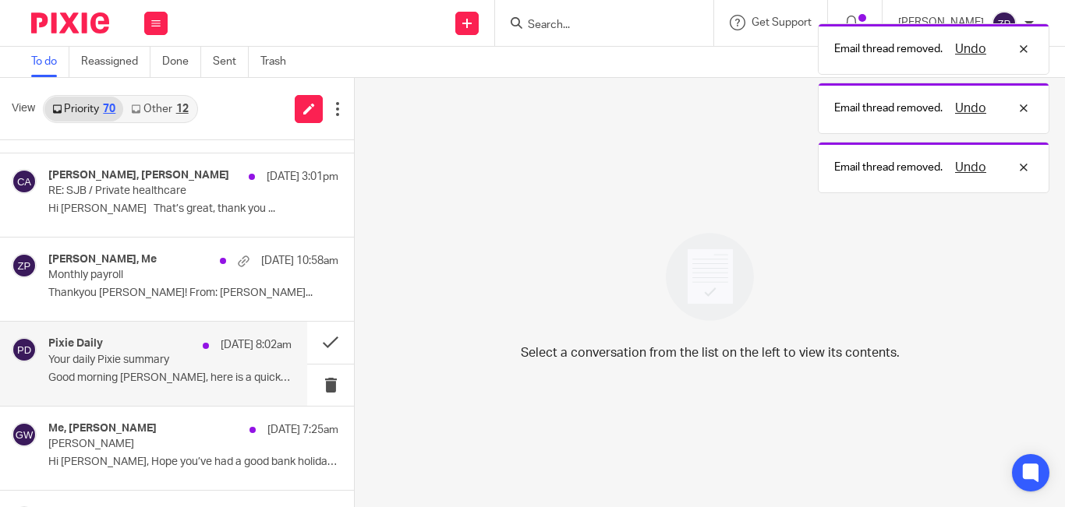
scroll to position [234, 0]
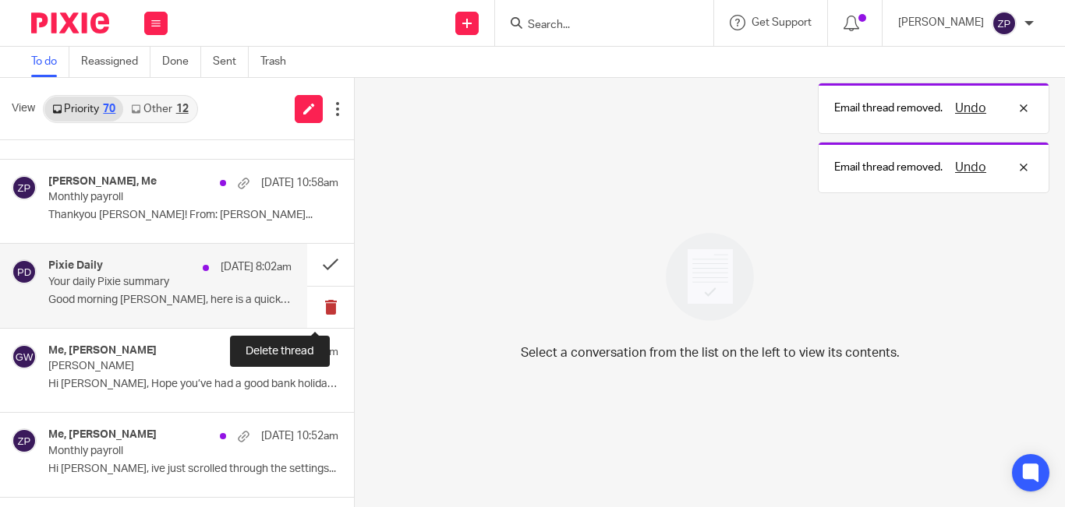
click at [316, 304] on button at bounding box center [330, 307] width 47 height 41
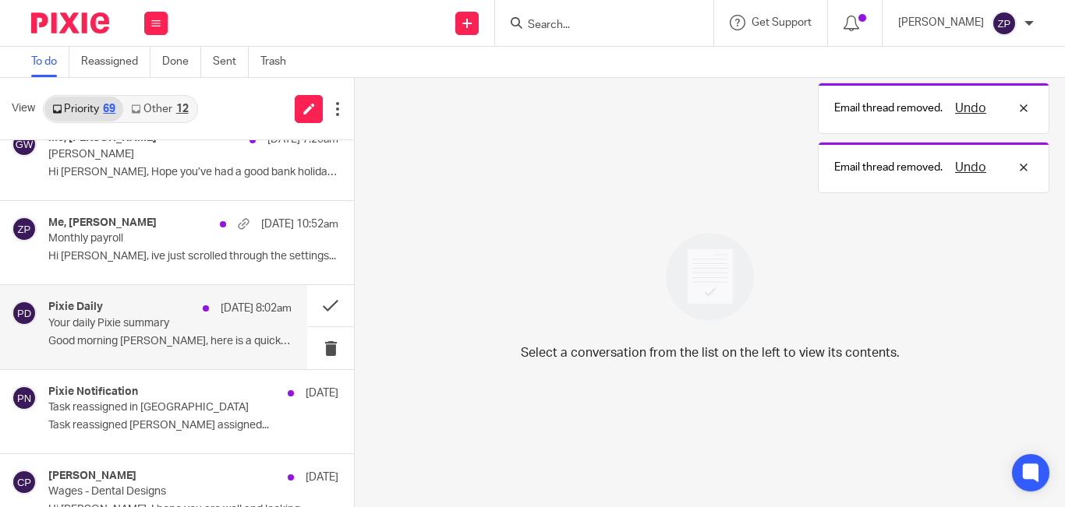
scroll to position [390, 0]
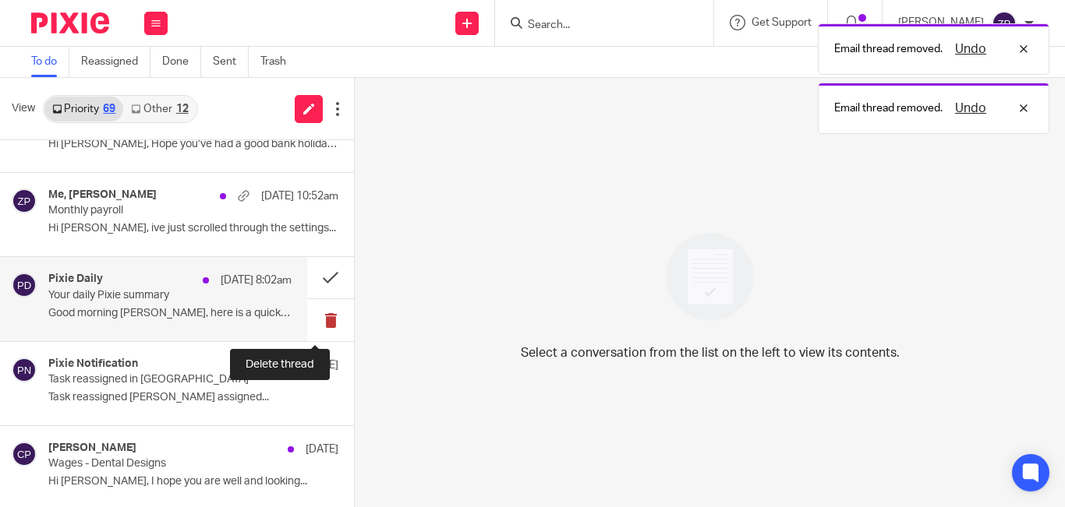
click at [312, 318] on button at bounding box center [330, 319] width 47 height 41
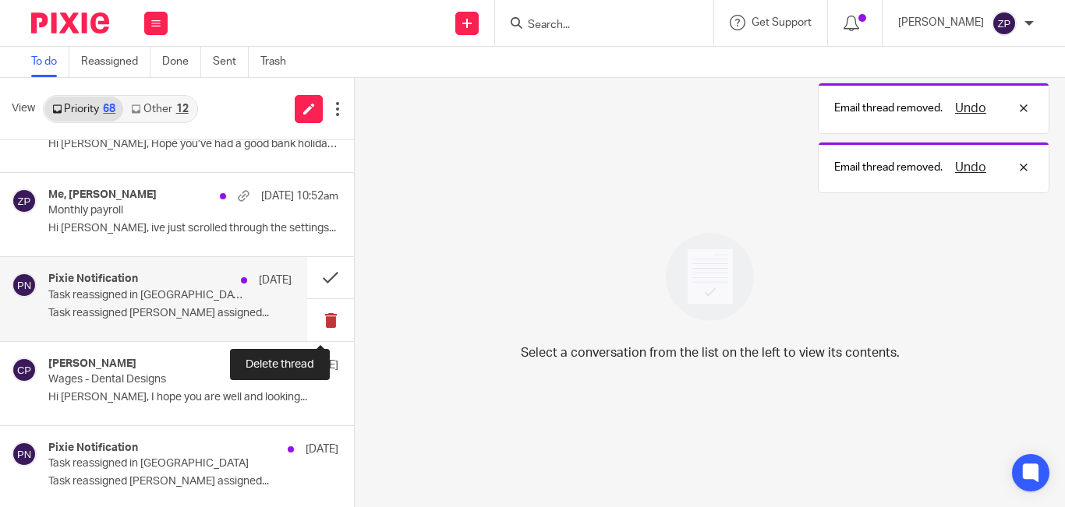
click at [312, 319] on button at bounding box center [330, 319] width 47 height 41
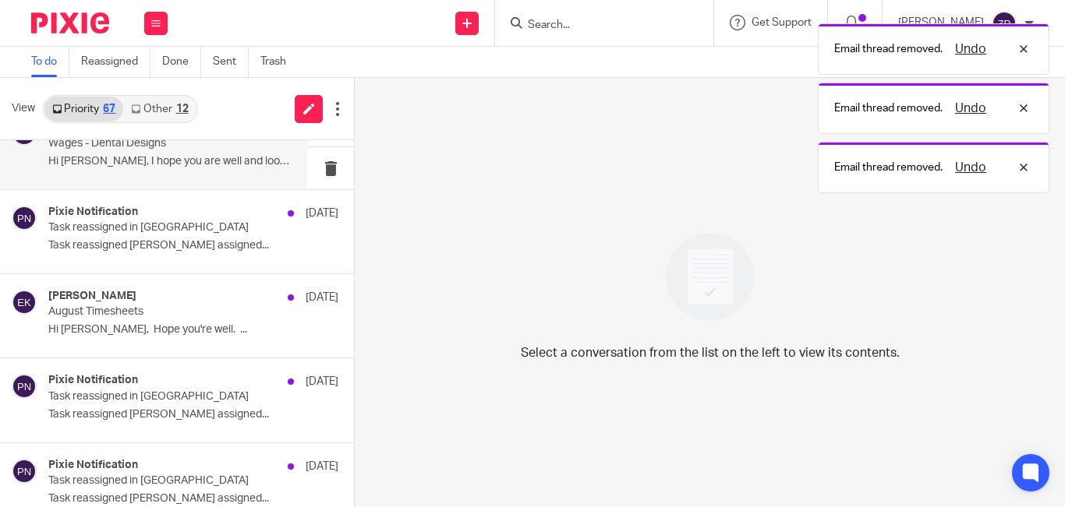
scroll to position [546, 0]
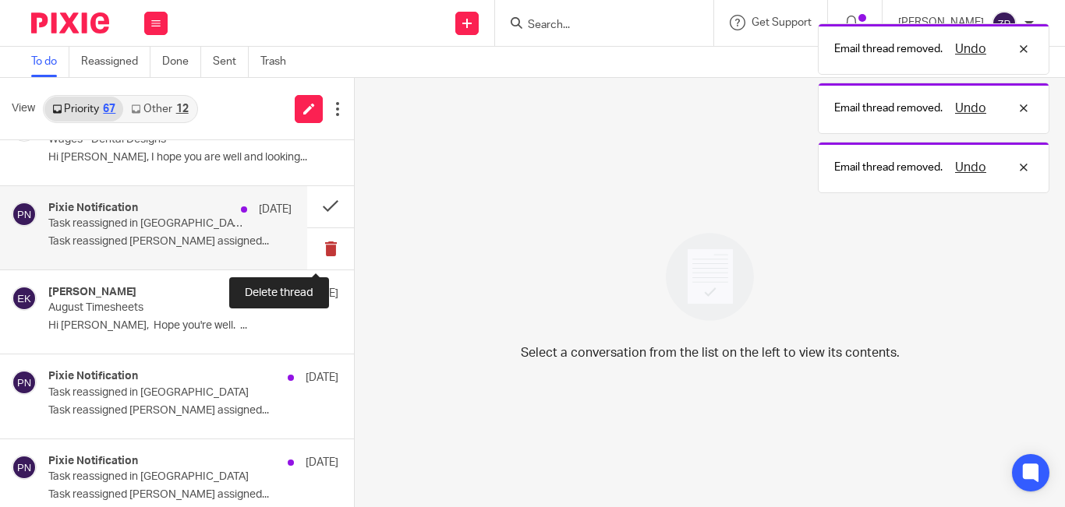
click at [316, 252] on button at bounding box center [330, 248] width 47 height 41
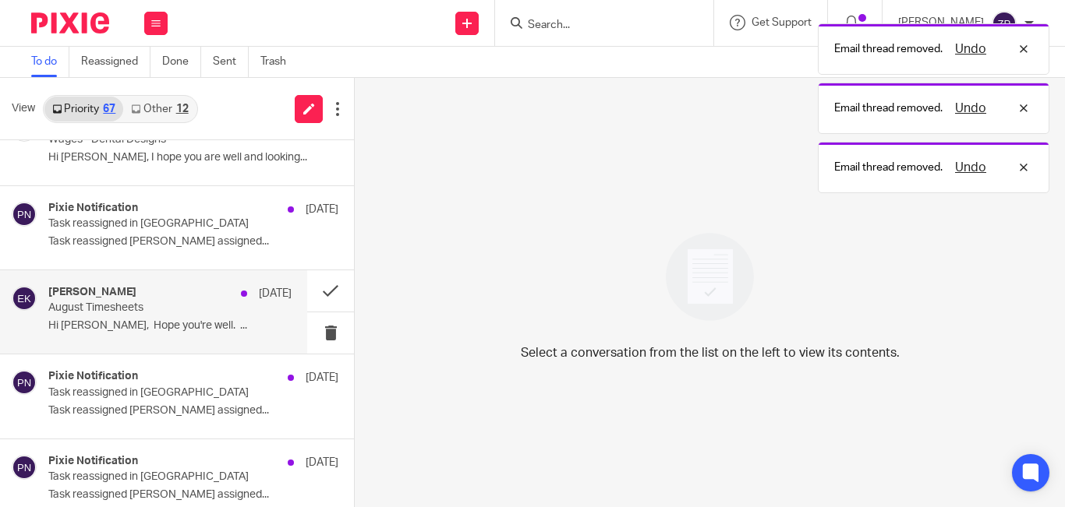
scroll to position [624, 0]
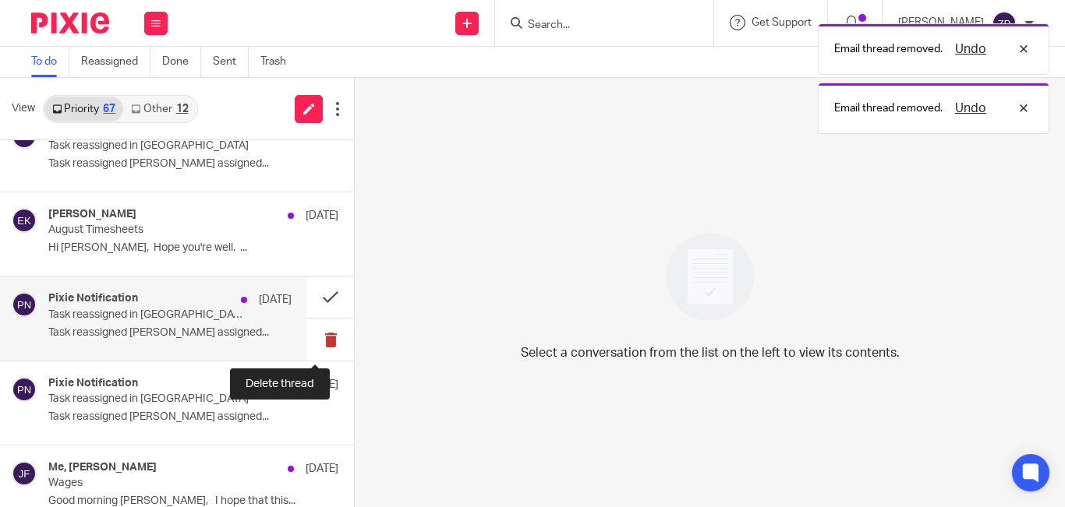
click at [317, 340] on button at bounding box center [330, 339] width 47 height 41
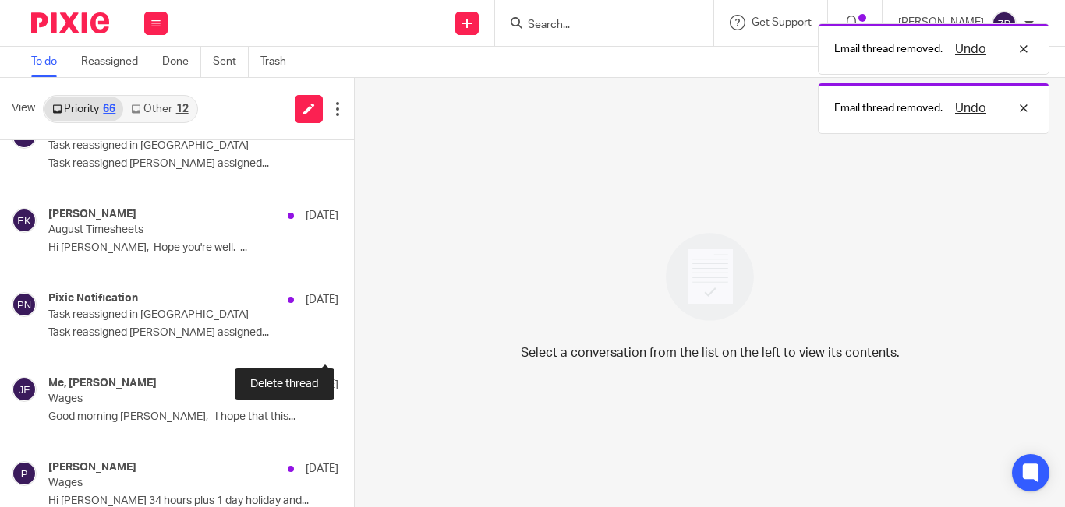
click at [354, 340] on button at bounding box center [360, 339] width 12 height 41
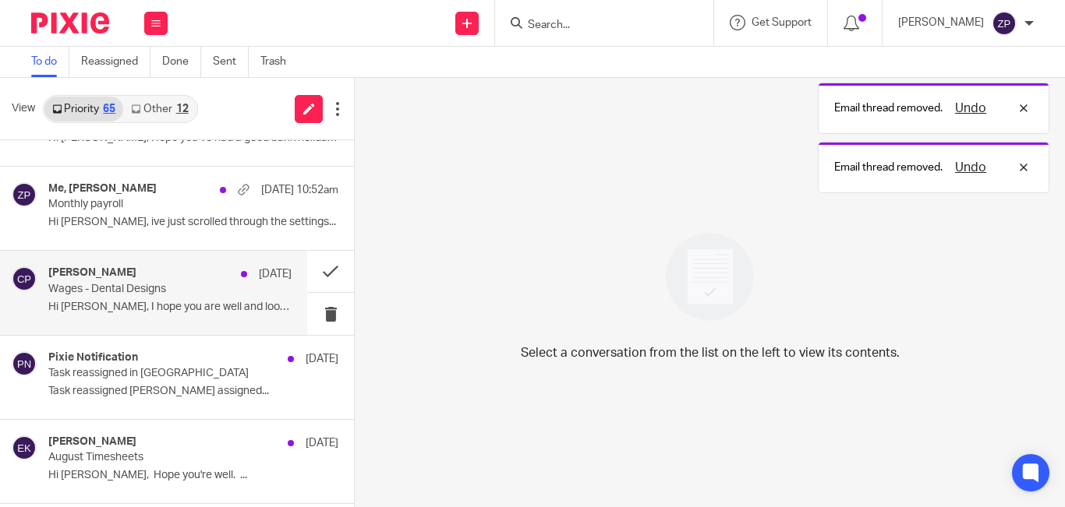
scroll to position [390, 0]
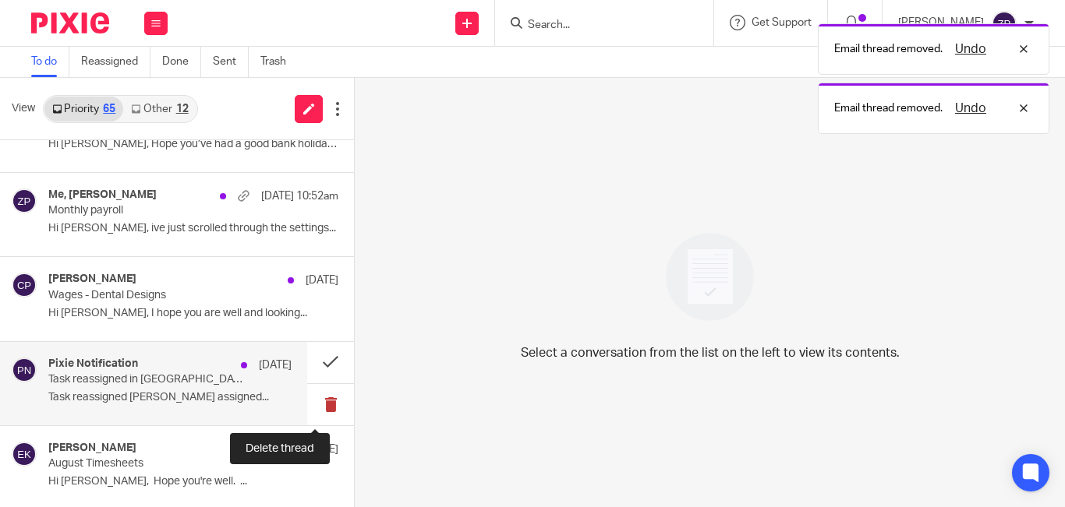
click at [315, 404] on button at bounding box center [330, 404] width 47 height 41
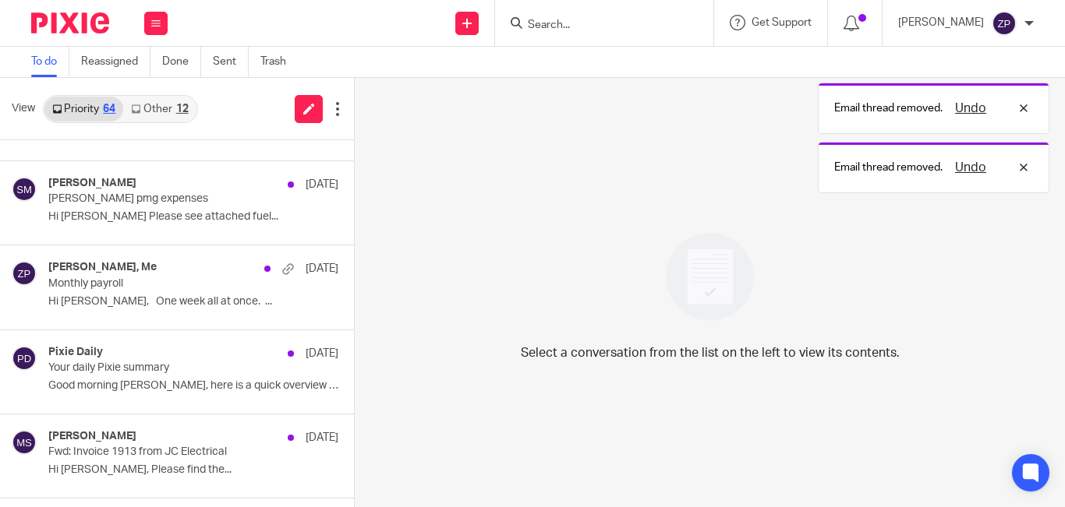
scroll to position [935, 0]
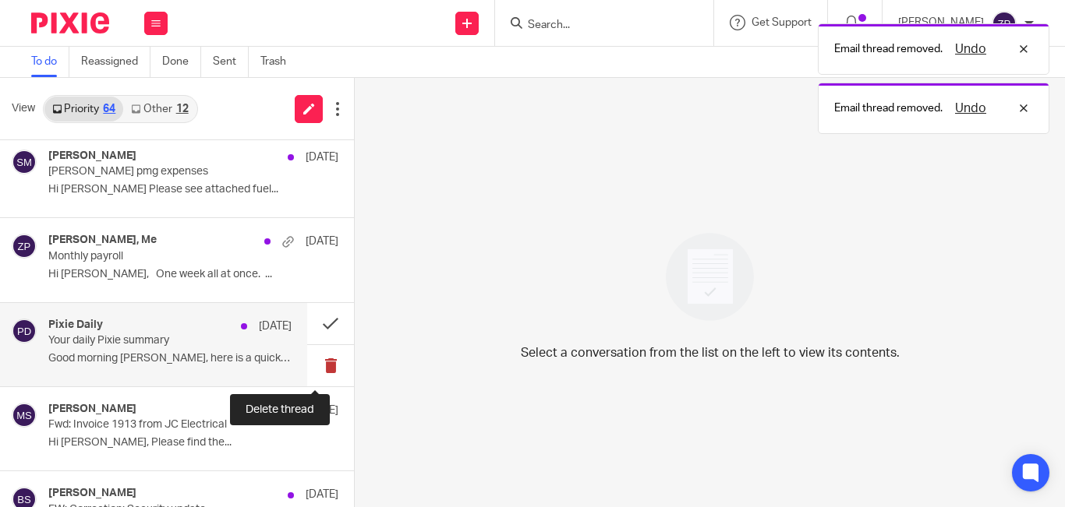
click at [313, 368] on button at bounding box center [330, 365] width 47 height 41
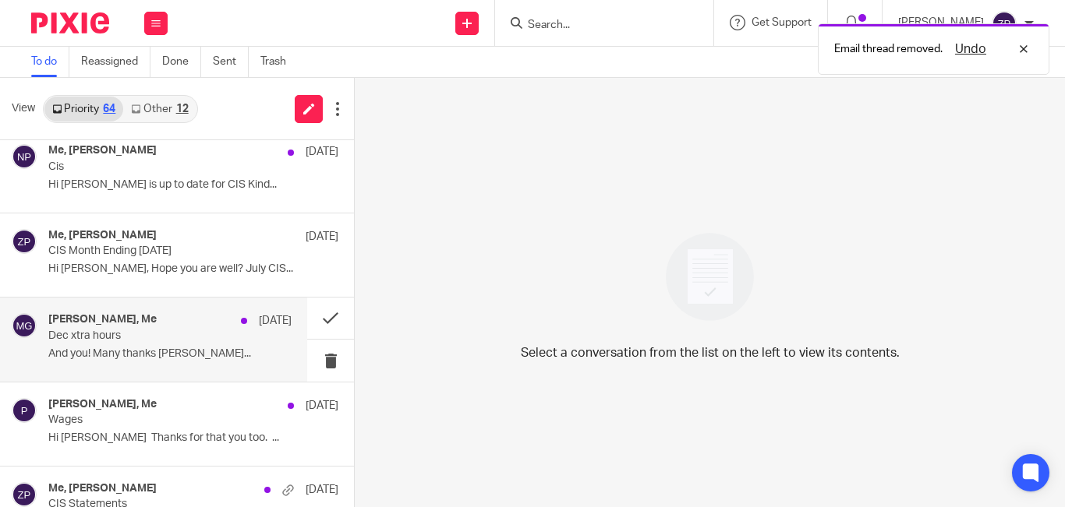
scroll to position [2470, 0]
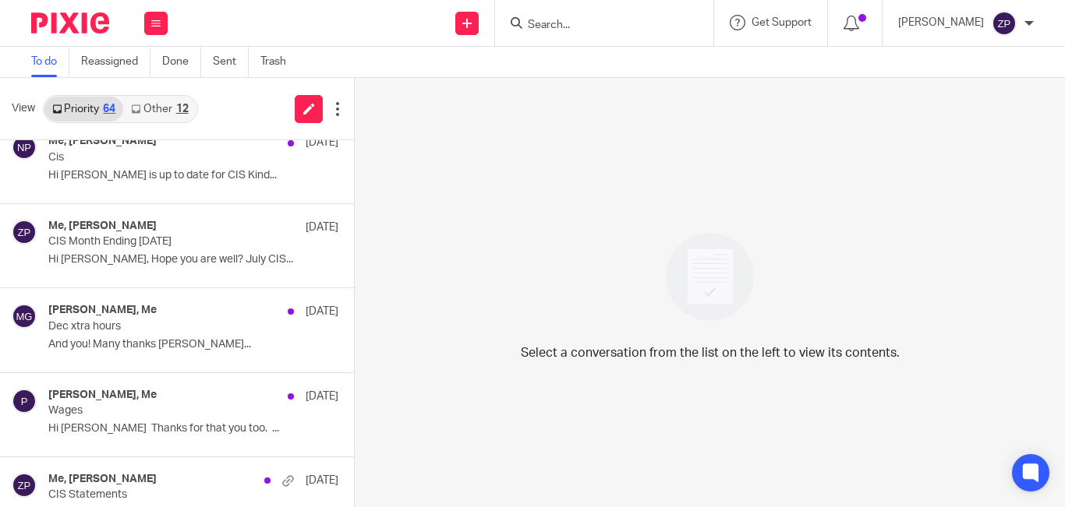
click at [63, 20] on img at bounding box center [70, 22] width 78 height 21
